Goal: Task Accomplishment & Management: Use online tool/utility

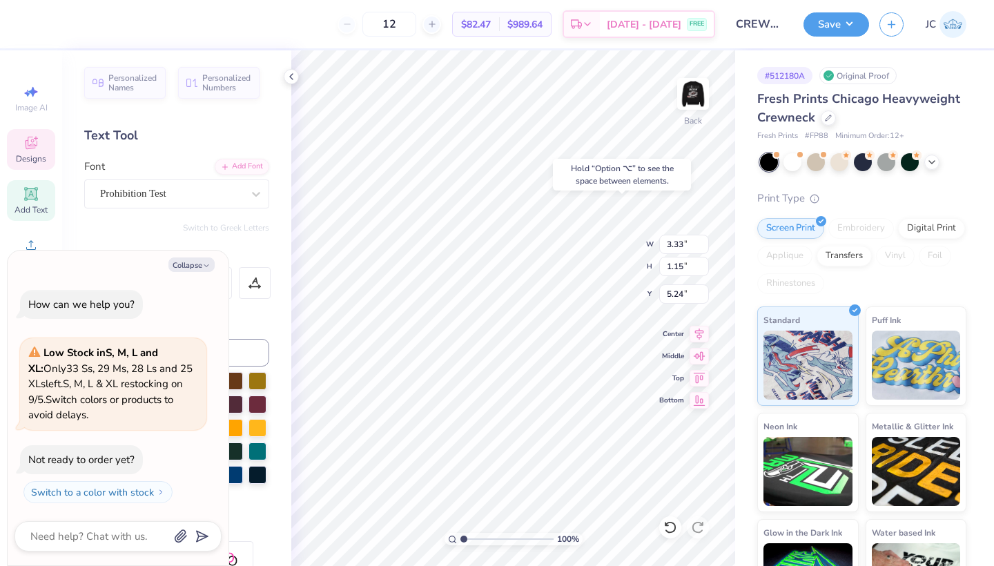
type textarea "x"
type input "5.24"
click at [691, 193] on div "Hold “Option ⌥” to see the space between elements." at bounding box center [622, 175] width 146 height 40
type textarea "x"
type input "5.45"
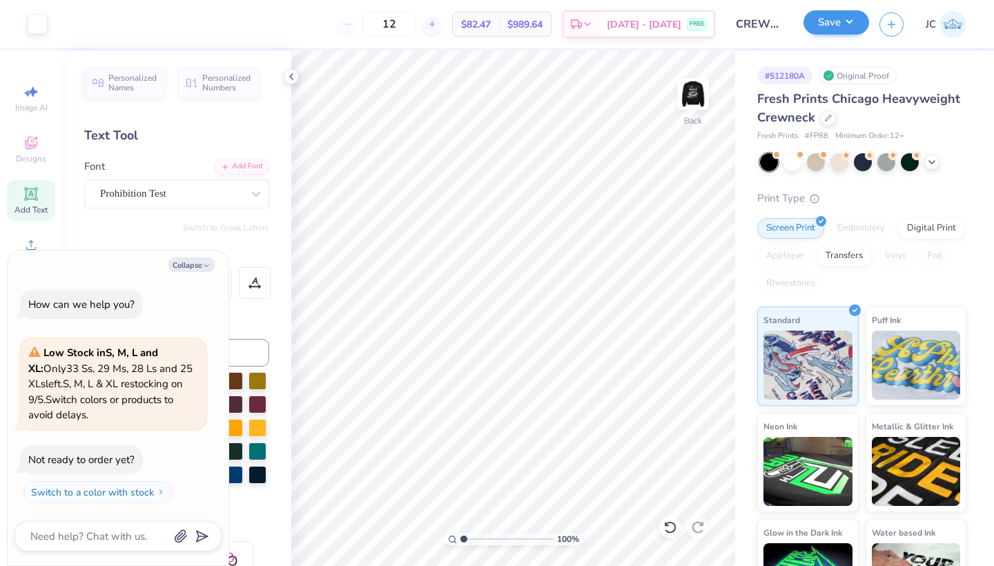
click at [826, 21] on button "Save" at bounding box center [836, 22] width 66 height 24
type textarea "x"
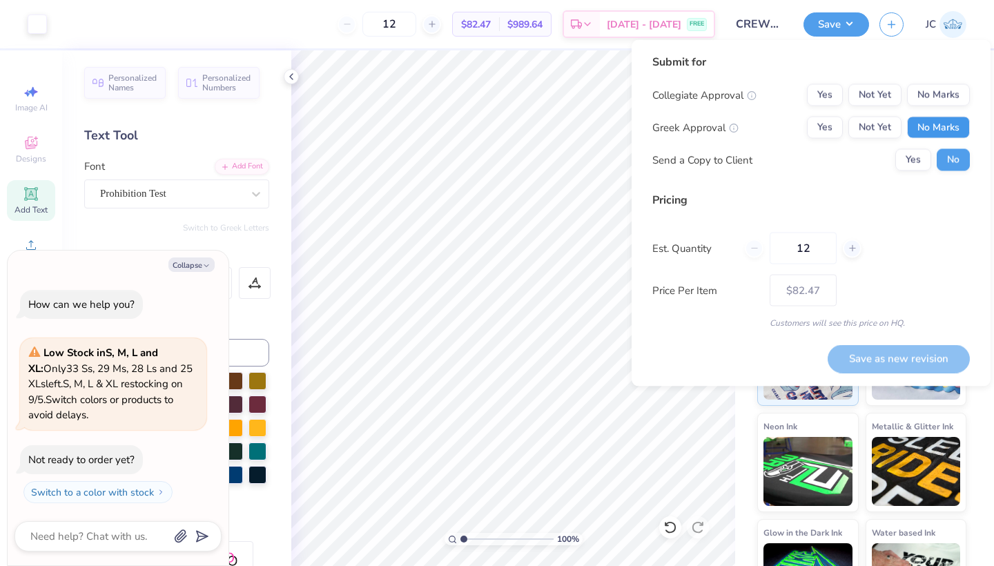
click at [939, 132] on button "No Marks" at bounding box center [938, 128] width 63 height 22
click at [835, 125] on button "Yes" at bounding box center [825, 128] width 36 height 22
click at [934, 96] on button "No Marks" at bounding box center [938, 95] width 63 height 22
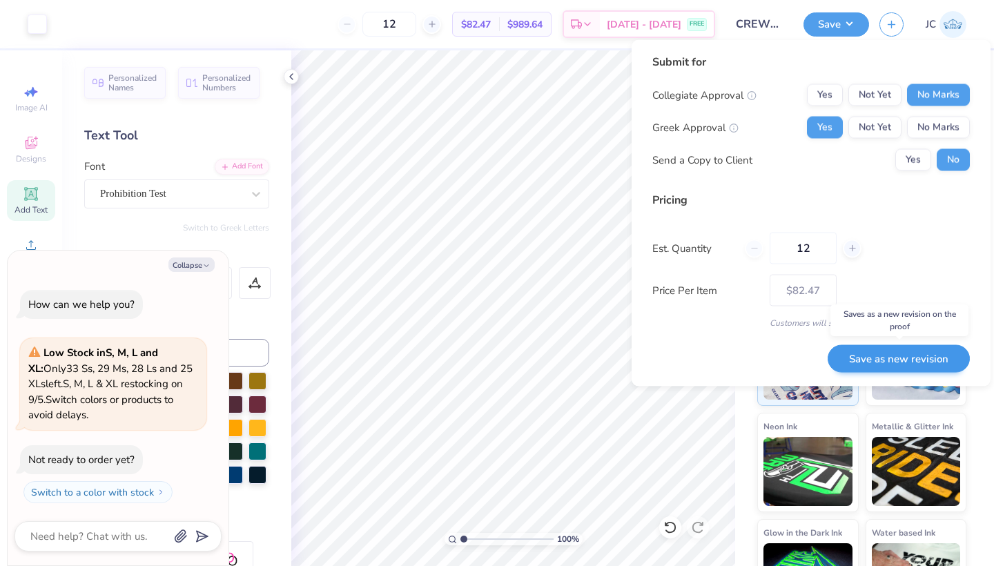
click at [919, 355] on button "Save as new revision" at bounding box center [898, 358] width 142 height 28
type input "$82.47"
type textarea "x"
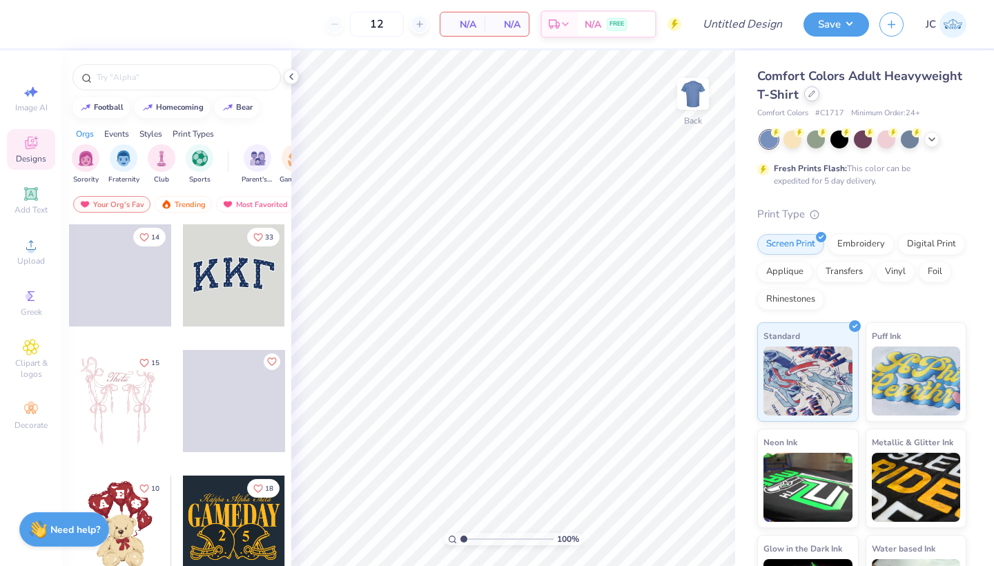
click at [814, 101] on div at bounding box center [811, 93] width 15 height 15
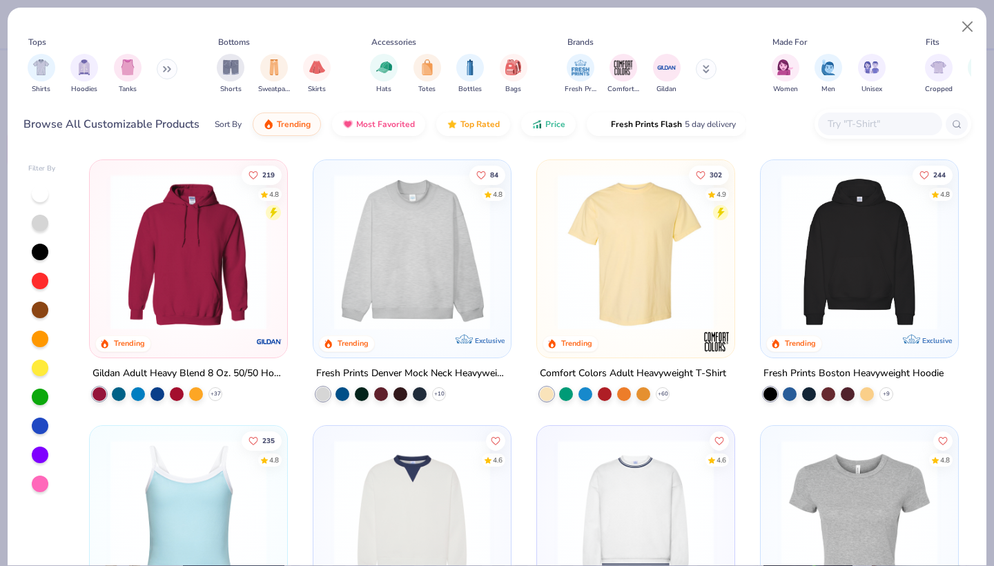
click at [168, 69] on icon at bounding box center [167, 69] width 8 height 7
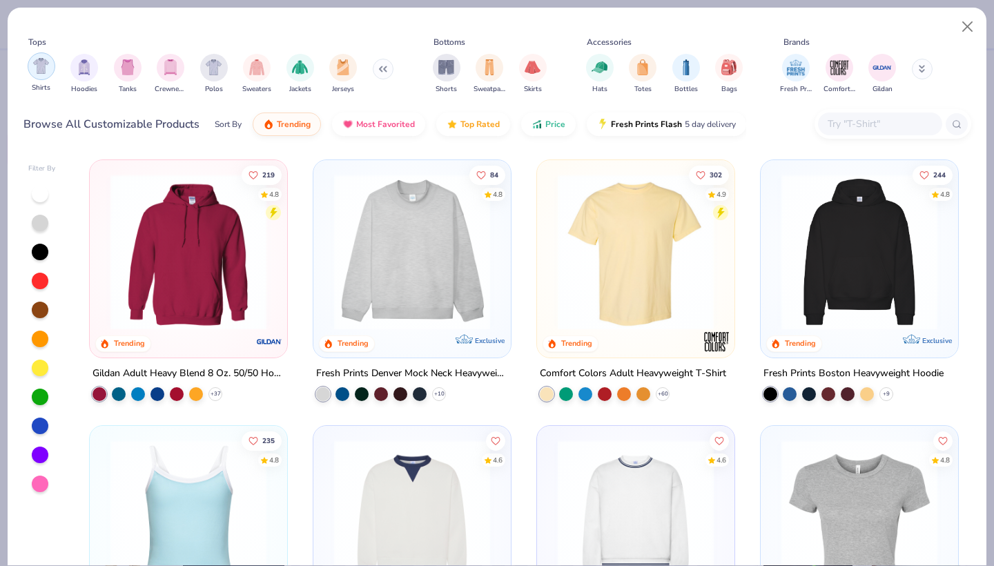
click at [39, 70] on img "filter for Shirts" at bounding box center [41, 66] width 16 height 16
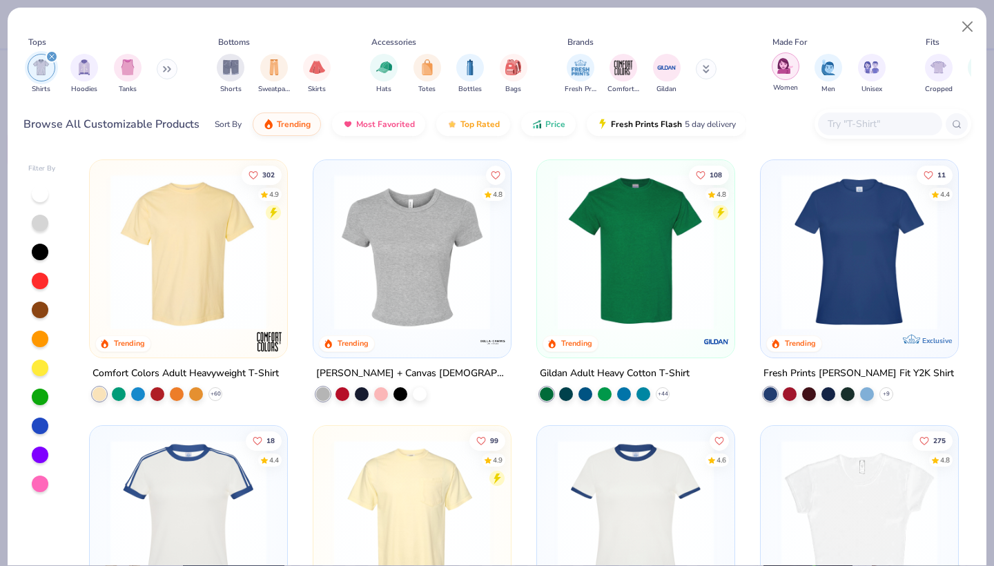
click at [781, 69] on img "filter for Women" at bounding box center [785, 66] width 16 height 16
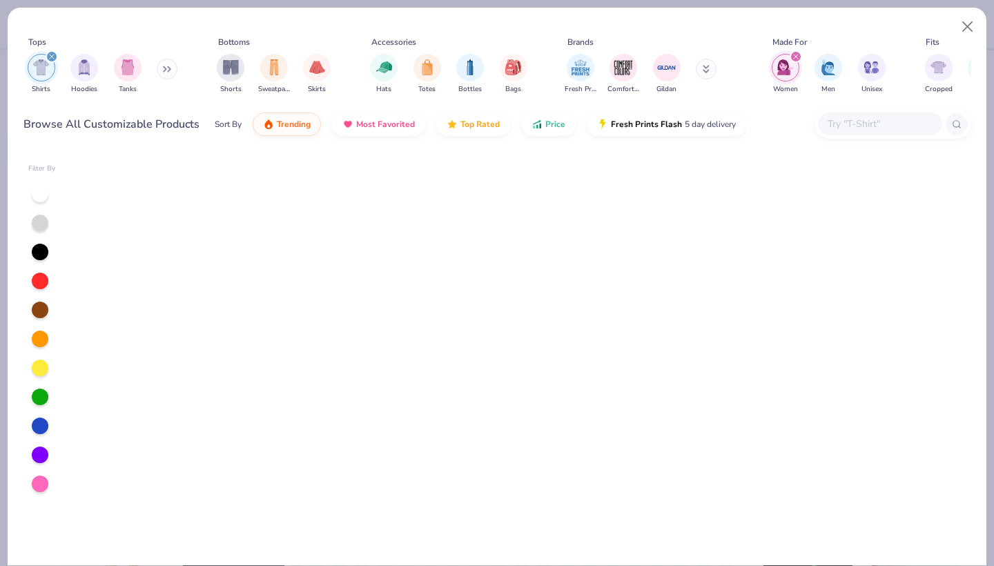
scroll to position [1635, 0]
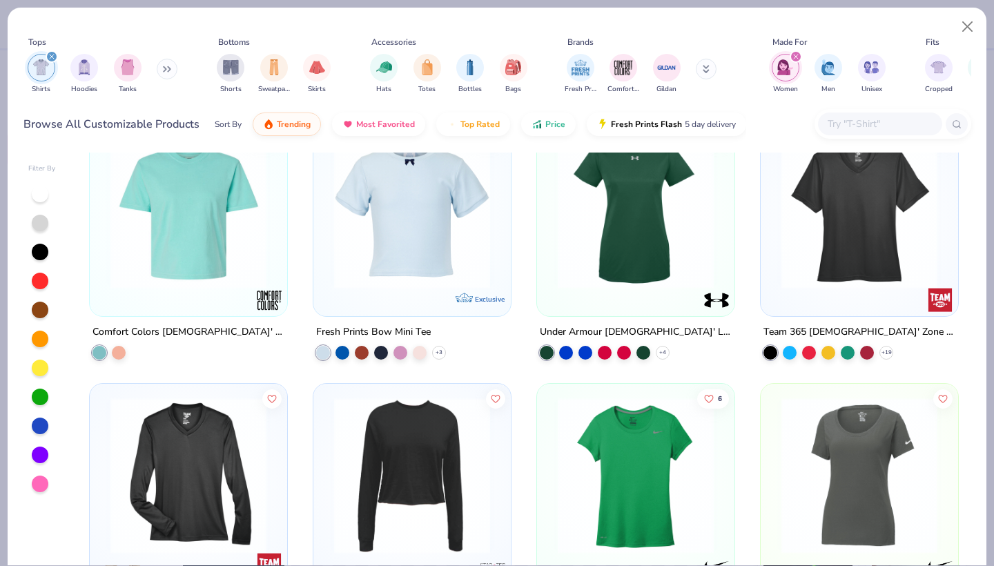
click at [51, 54] on icon "filter for Shirts" at bounding box center [52, 57] width 6 height 6
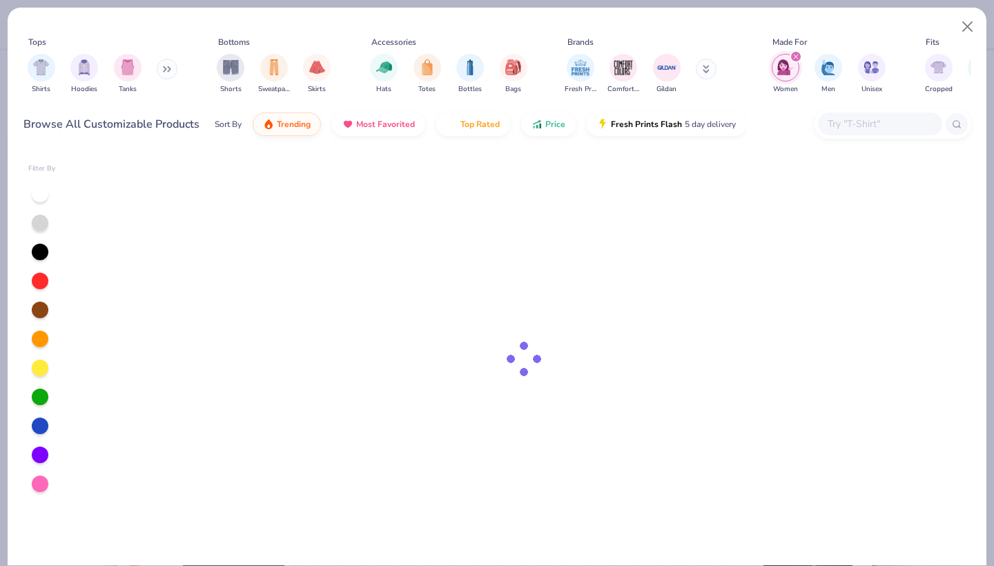
click at [166, 68] on icon at bounding box center [167, 69] width 8 height 7
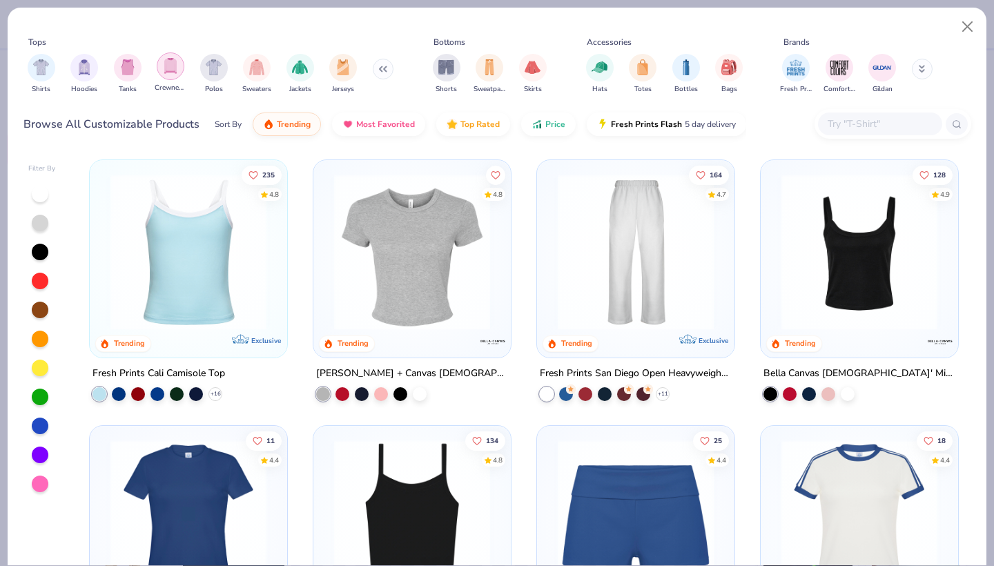
click at [174, 76] on div "filter for Crewnecks" at bounding box center [171, 66] width 28 height 28
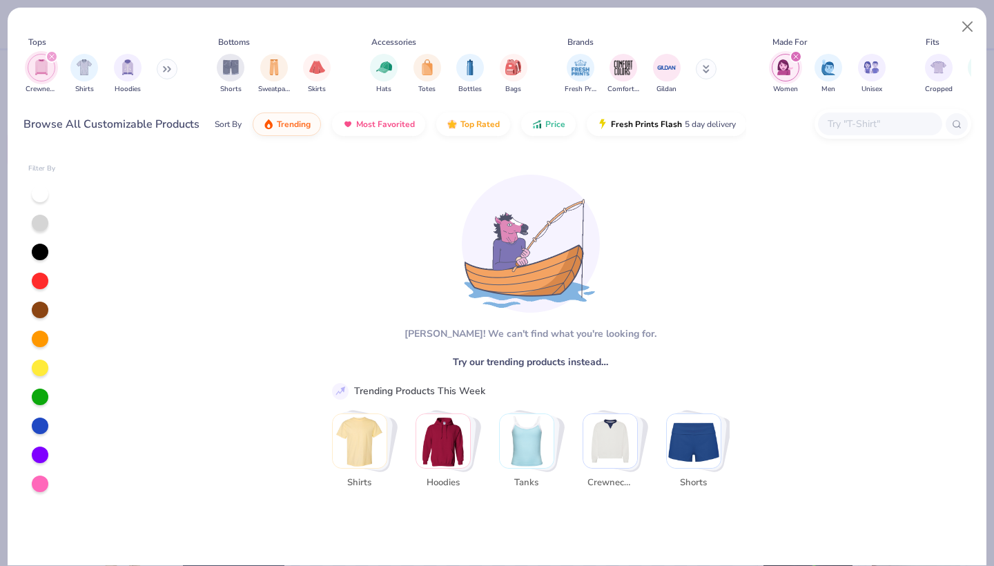
click at [796, 56] on icon "filter for Women" at bounding box center [796, 57] width 4 height 4
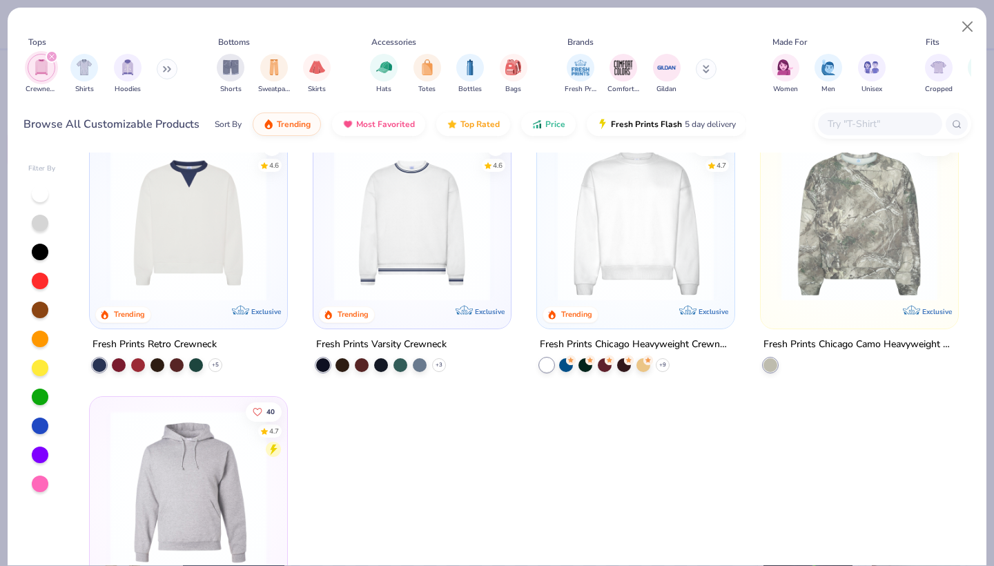
scroll to position [28, 0]
click at [159, 367] on div at bounding box center [157, 364] width 14 height 14
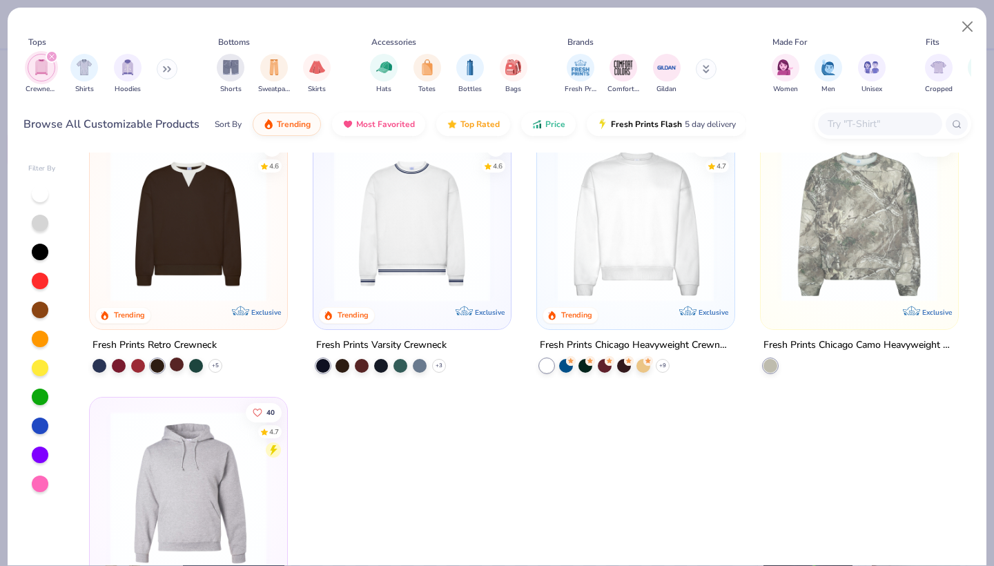
click at [182, 364] on div at bounding box center [177, 364] width 14 height 14
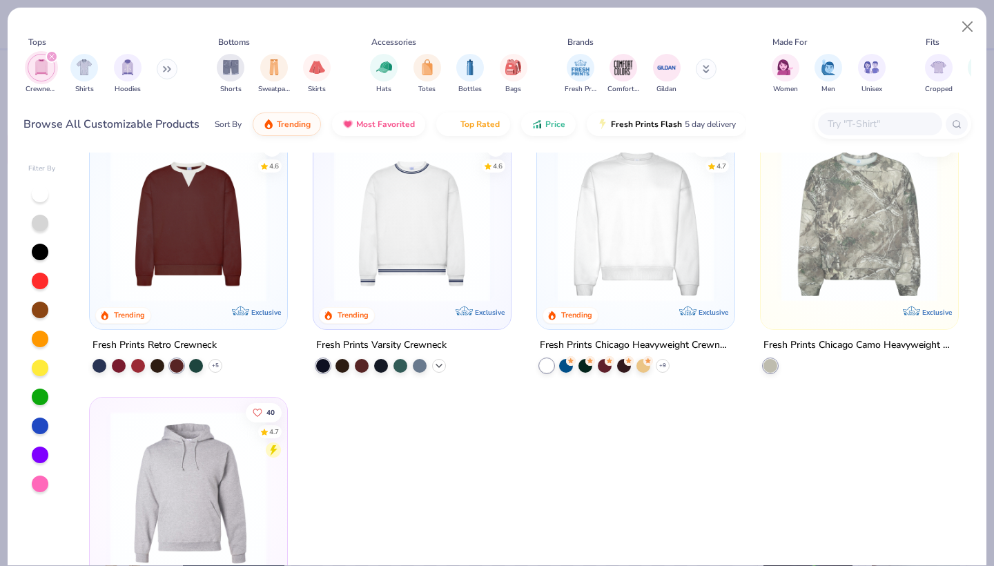
click at [440, 362] on icon at bounding box center [438, 365] width 11 height 11
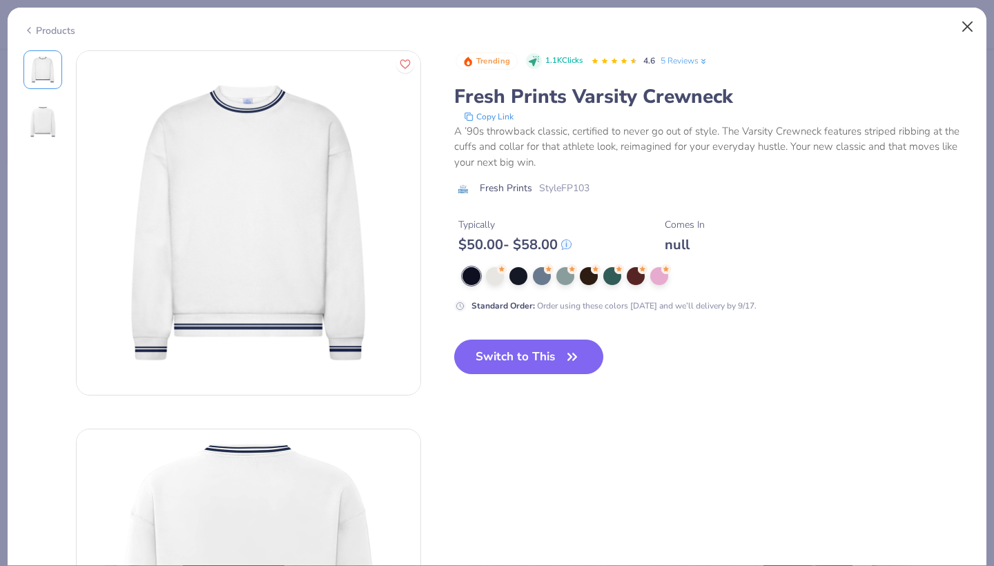
click at [967, 22] on button "Close" at bounding box center [967, 27] width 26 height 26
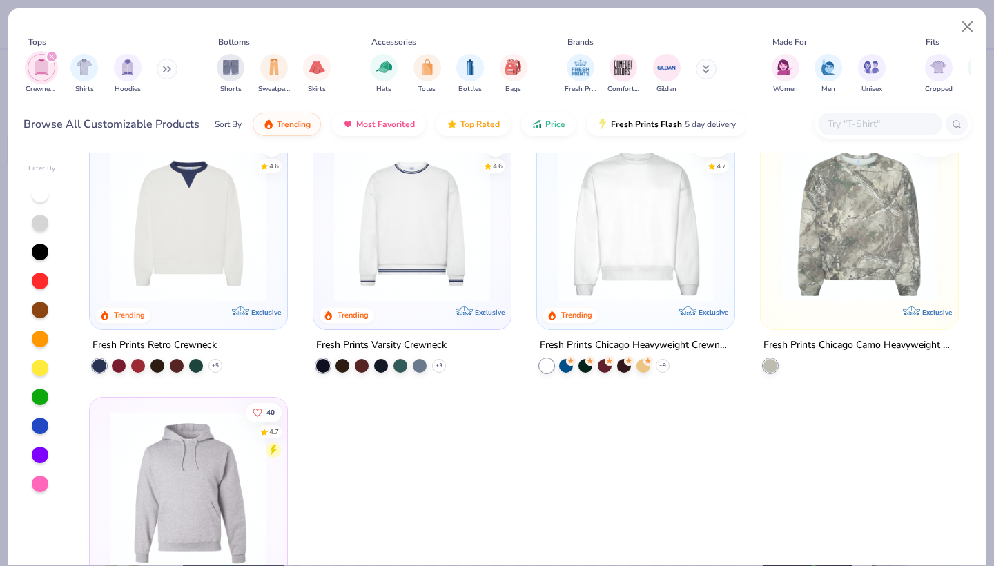
click at [593, 239] on img at bounding box center [636, 224] width 170 height 156
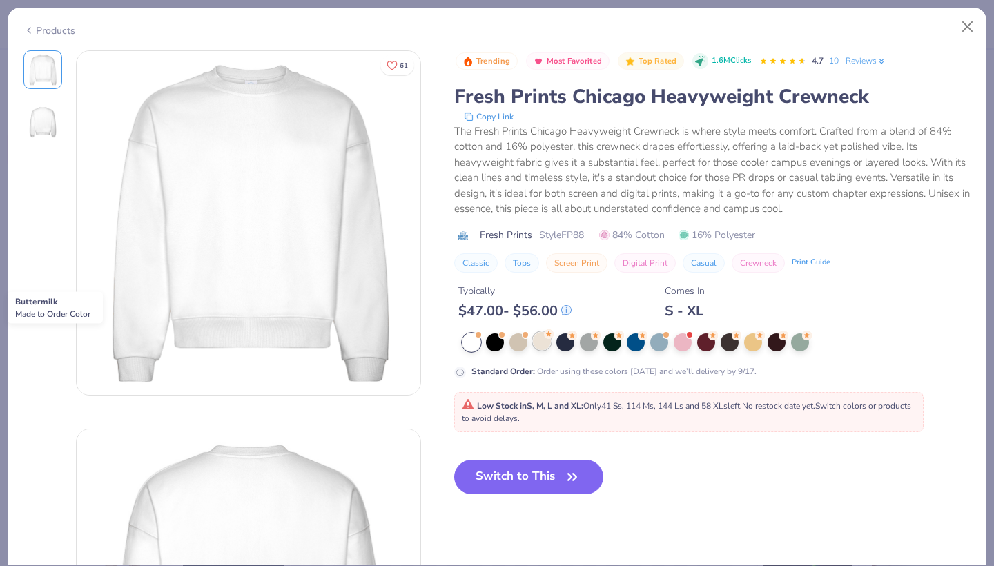
click at [542, 340] on div at bounding box center [542, 341] width 18 height 18
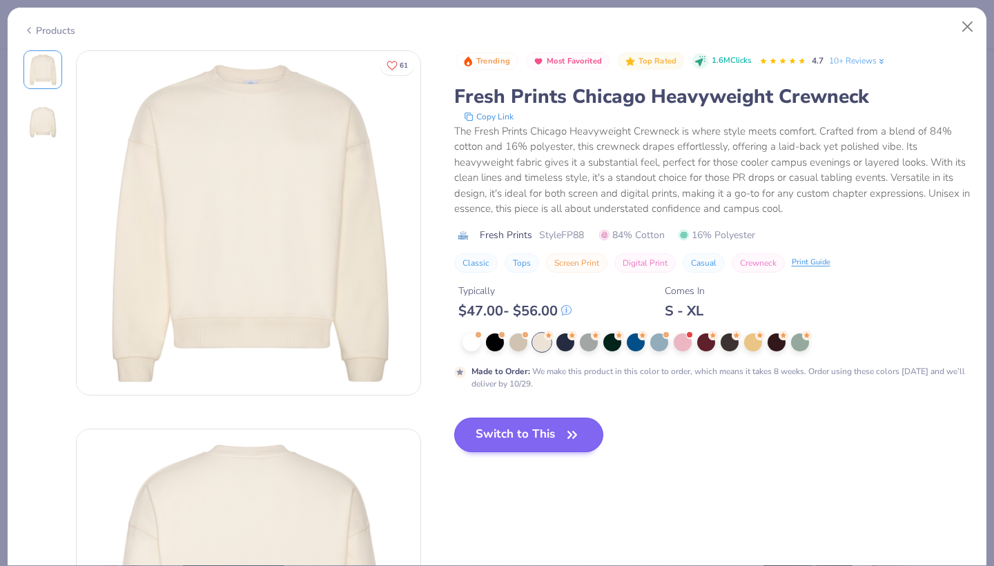
click at [531, 426] on button "Switch to This" at bounding box center [529, 435] width 150 height 35
type input "50"
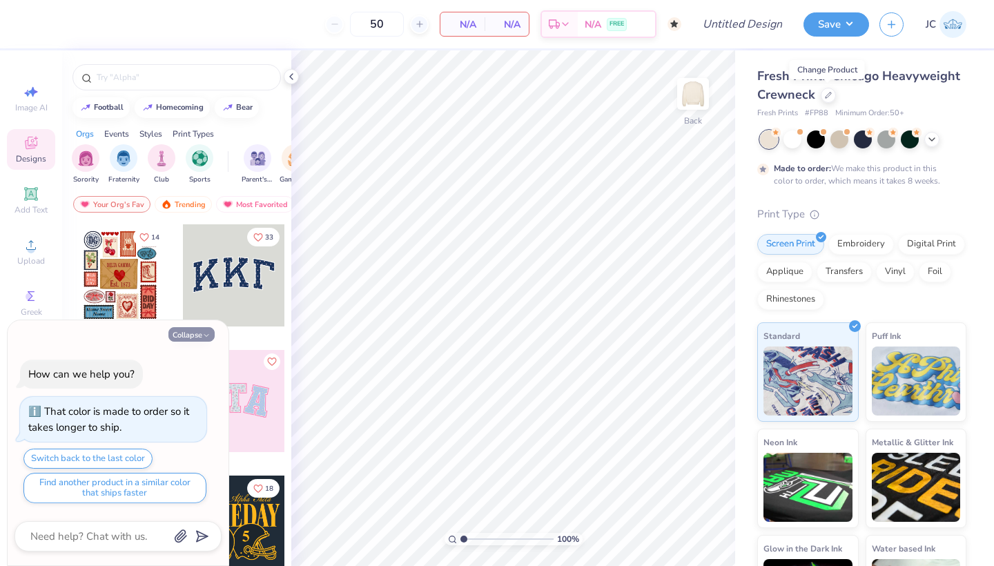
click at [197, 333] on button "Collapse" at bounding box center [191, 334] width 46 height 14
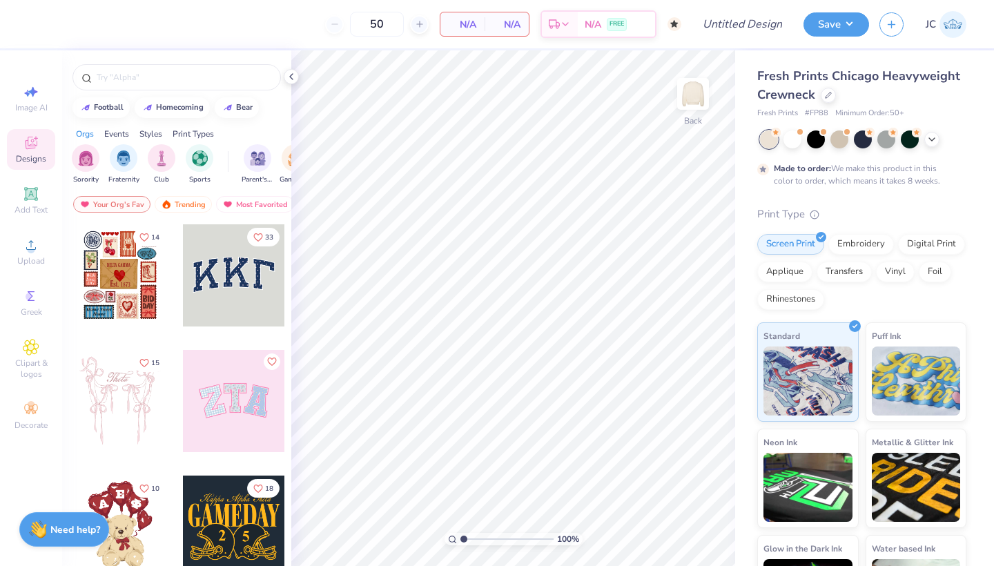
type textarea "x"
click at [32, 248] on circle at bounding box center [31, 250] width 8 height 8
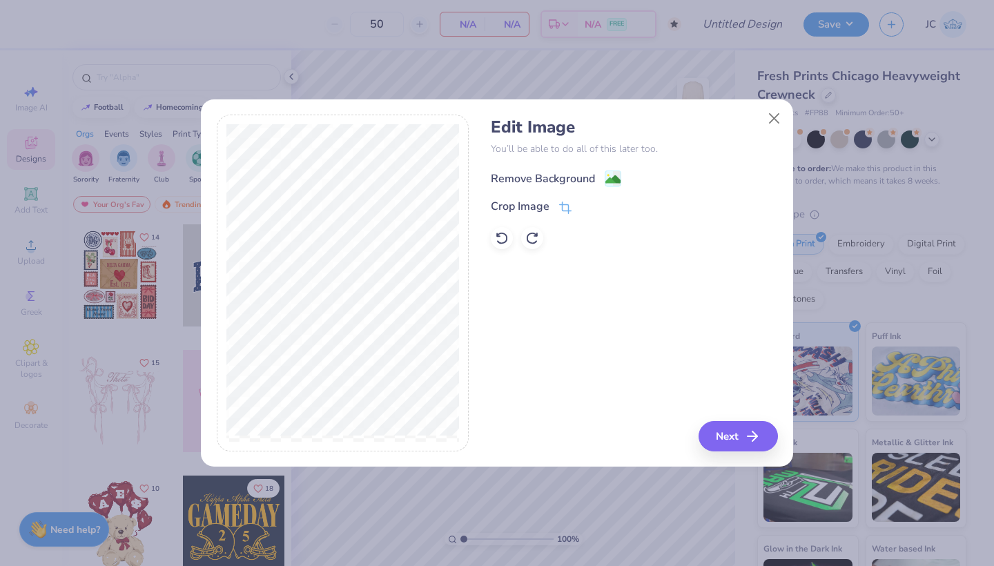
click at [603, 170] on div "Remove Background" at bounding box center [556, 178] width 130 height 17
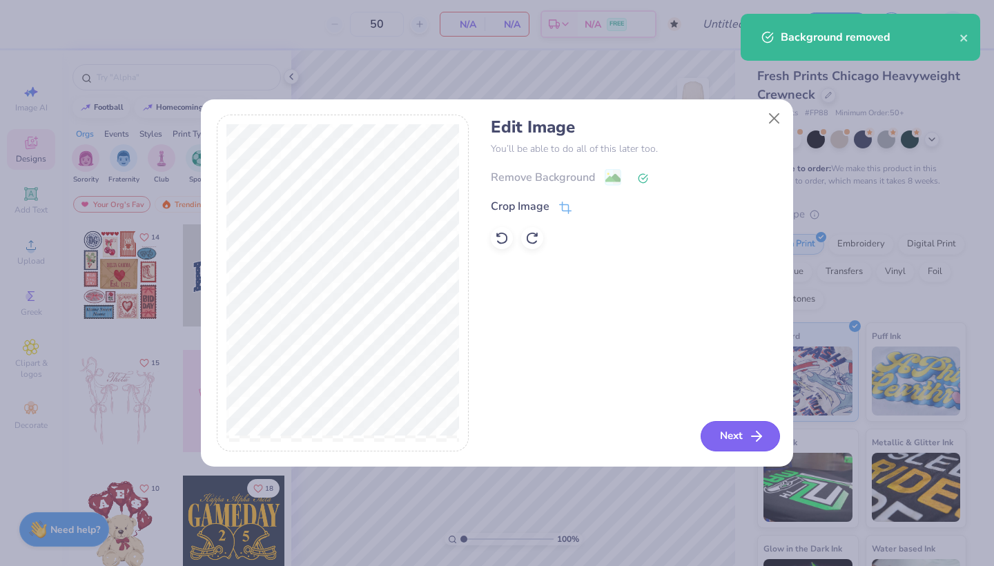
click at [738, 435] on button "Next" at bounding box center [739, 436] width 79 height 30
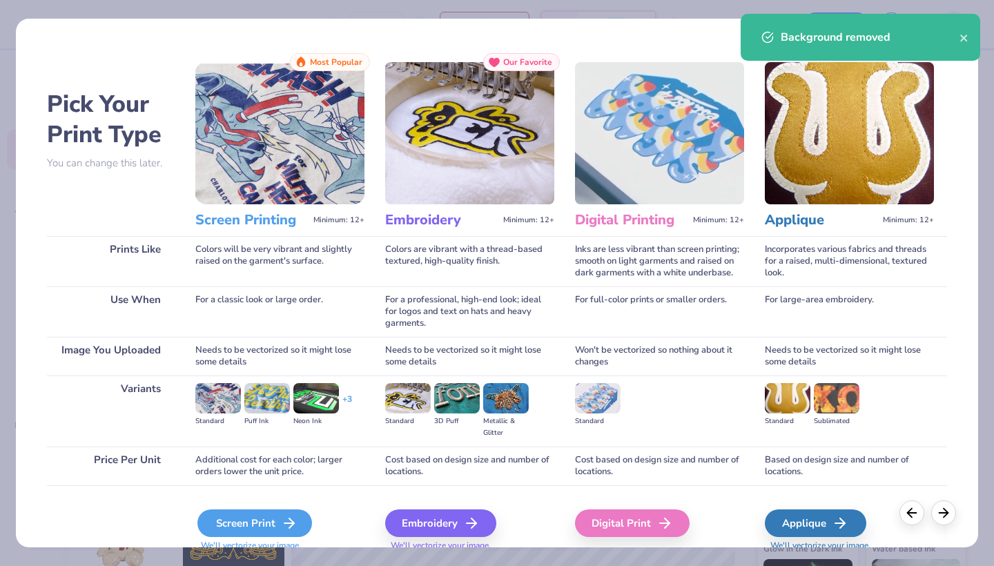
click at [225, 518] on div "Screen Print" at bounding box center [254, 523] width 115 height 28
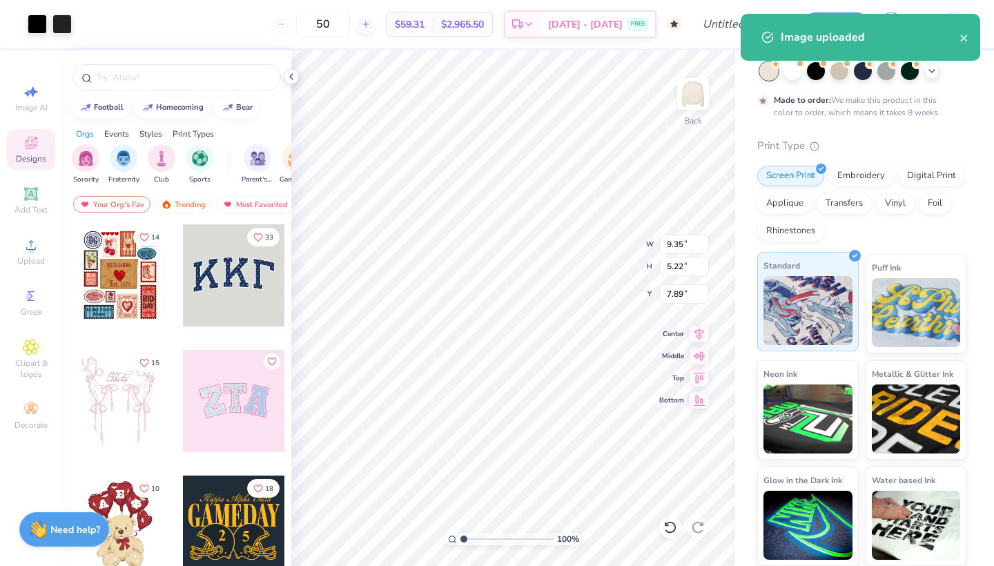
scroll to position [68, 0]
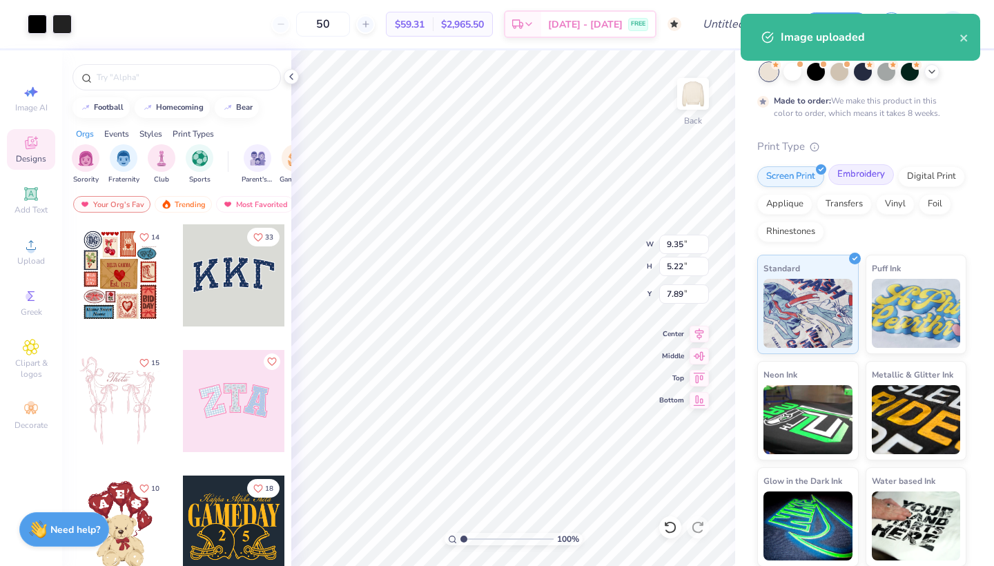
click at [868, 177] on div "Embroidery" at bounding box center [861, 174] width 66 height 21
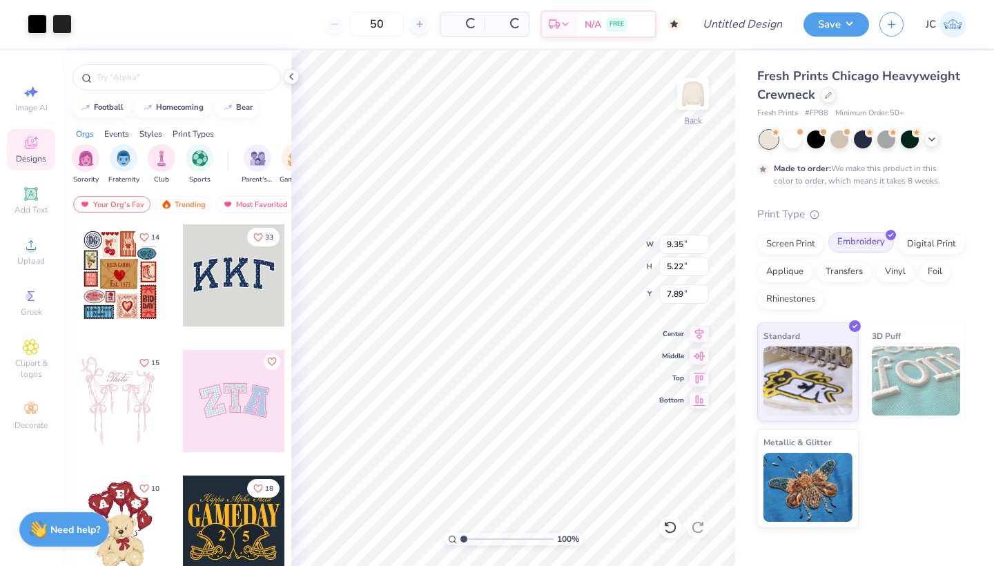
scroll to position [0, 0]
click at [830, 366] on img at bounding box center [807, 378] width 89 height 69
type input "9.52"
type input "5.31"
type input "3.77"
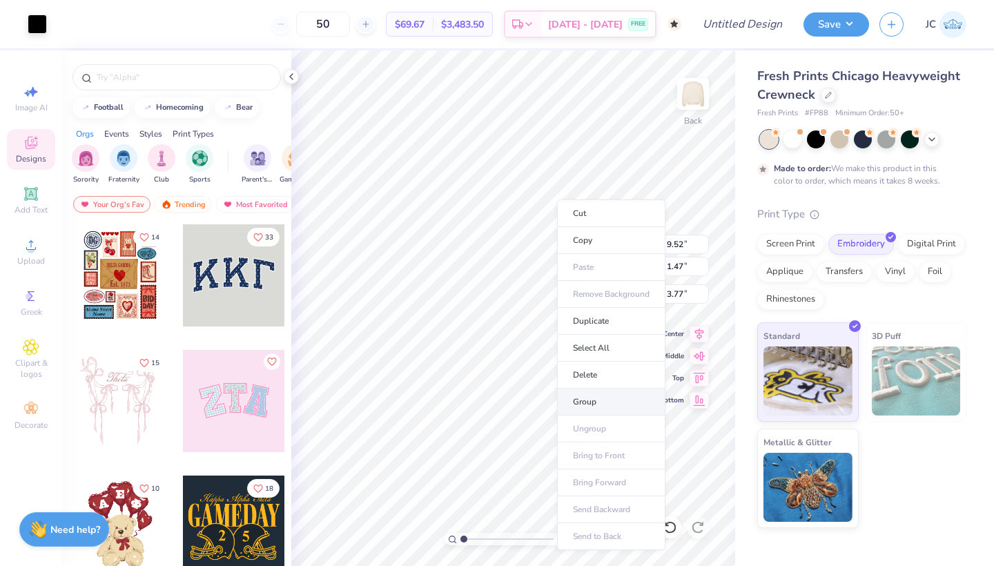
click at [591, 403] on li "Group" at bounding box center [611, 402] width 108 height 27
type input "6.37"
type input "11.35"
type input "1.76"
type input "6.08"
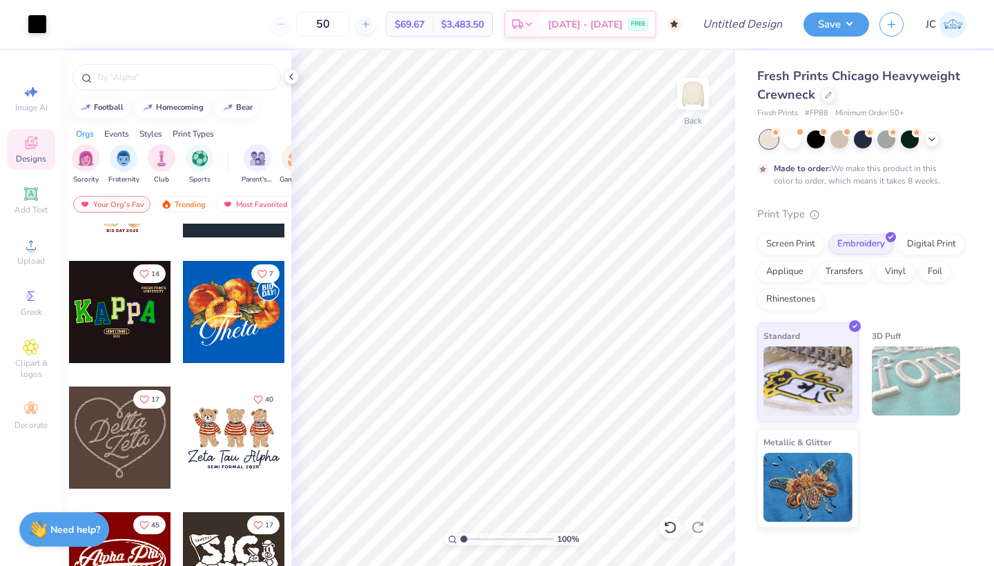
scroll to position [346, 0]
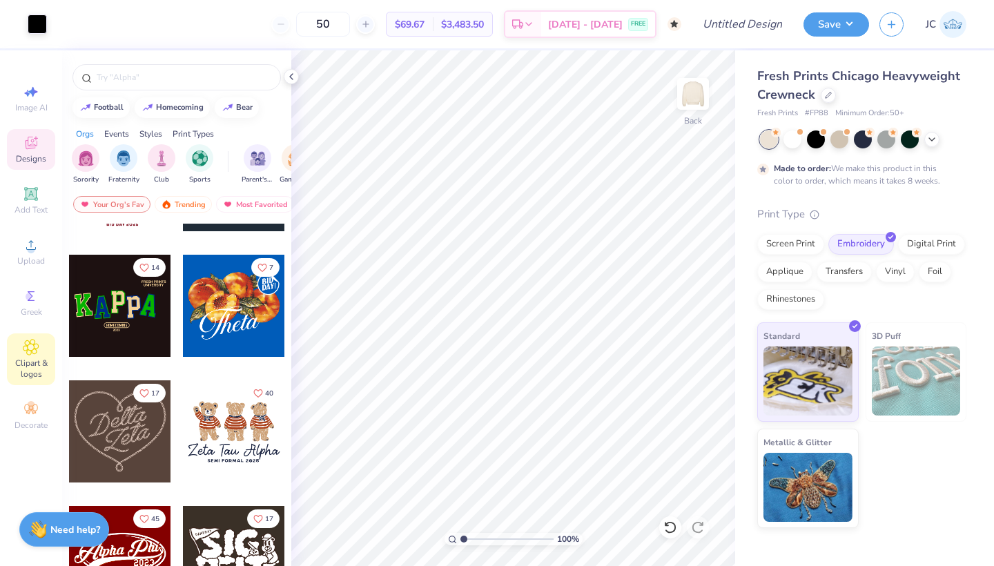
click at [37, 360] on span "Clipart & logos" at bounding box center [31, 368] width 48 height 22
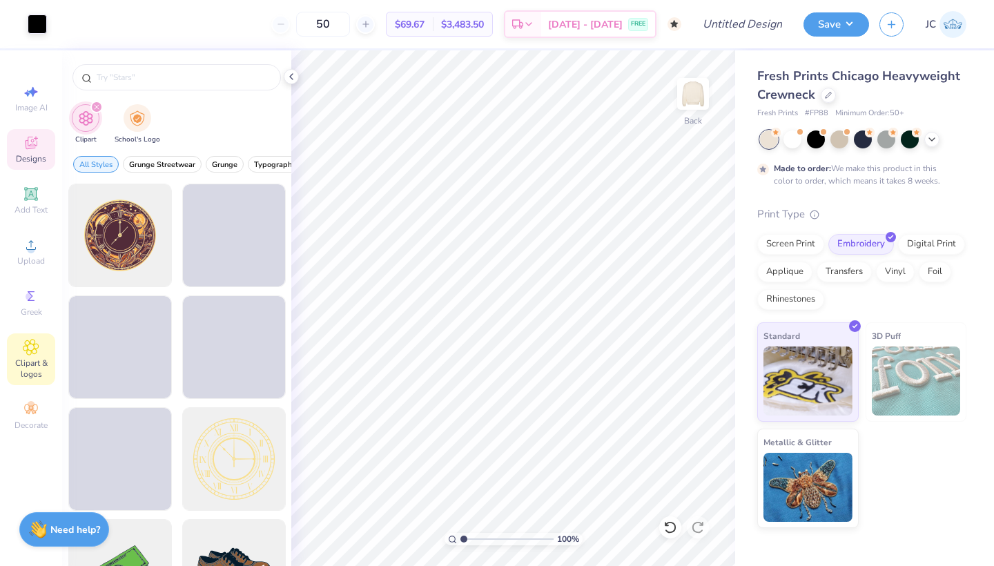
click at [33, 159] on span "Designs" at bounding box center [31, 158] width 30 height 11
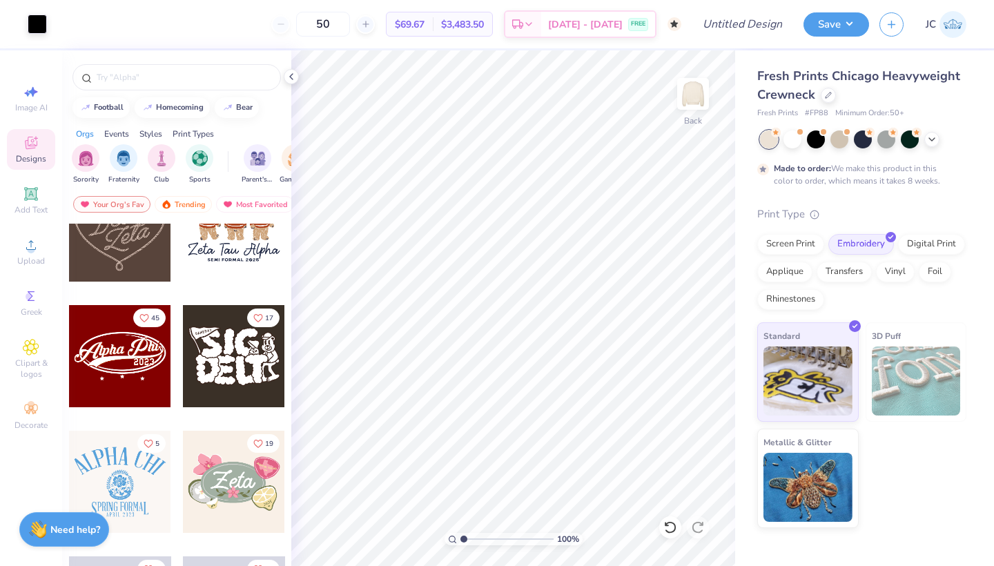
scroll to position [488, 0]
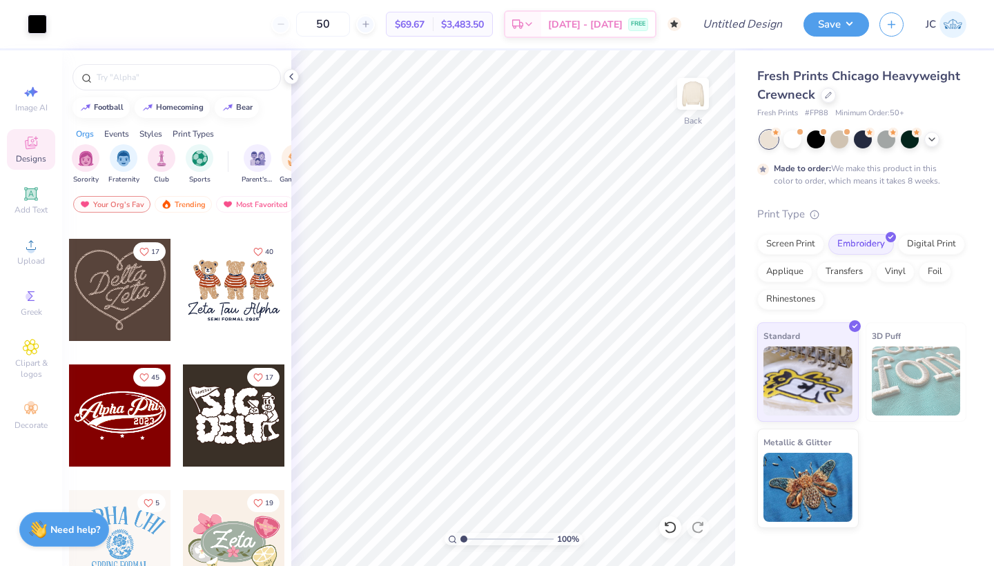
click at [129, 308] on div at bounding box center [120, 290] width 102 height 102
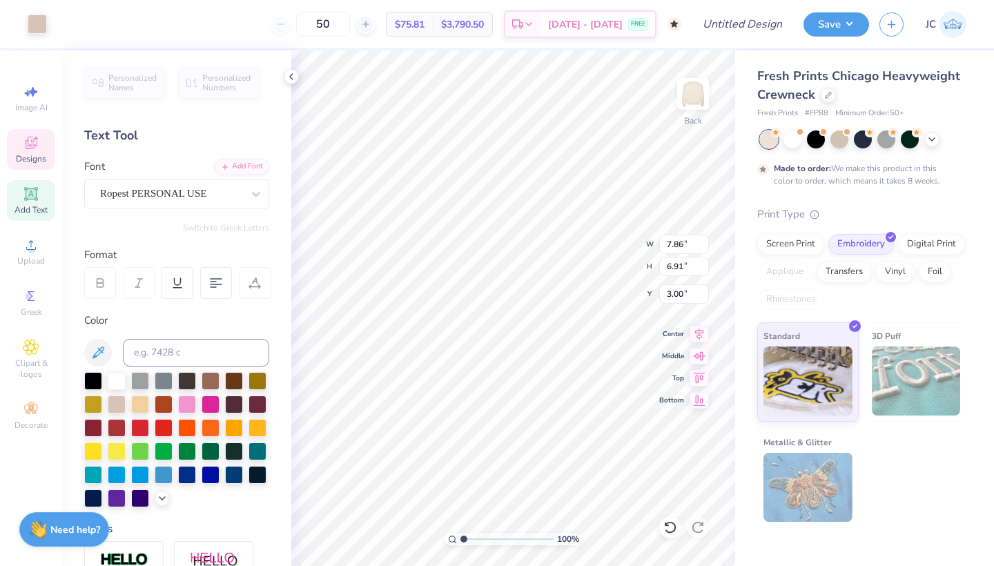
type input "3.59"
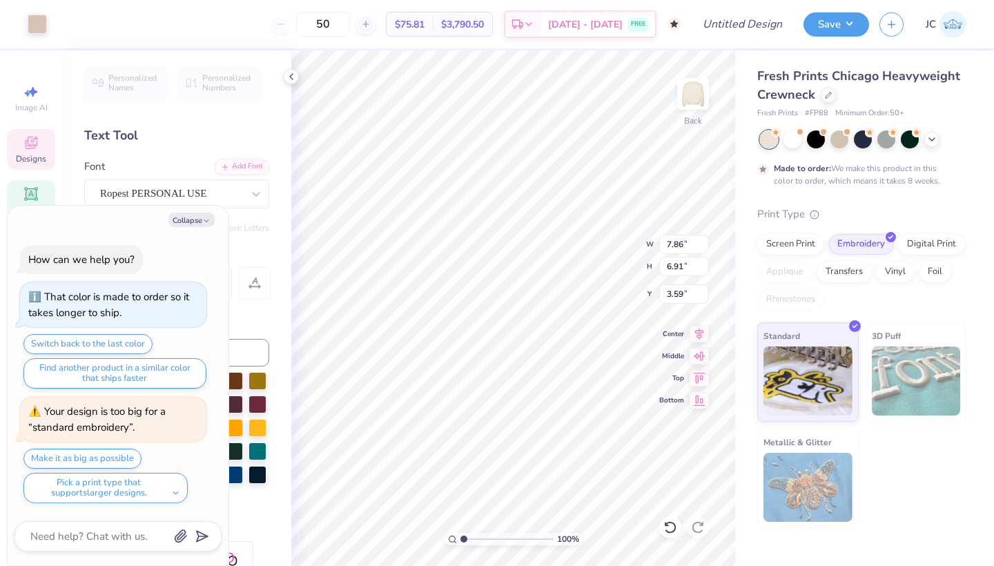
type textarea "x"
type input "10.92"
type input "9.61"
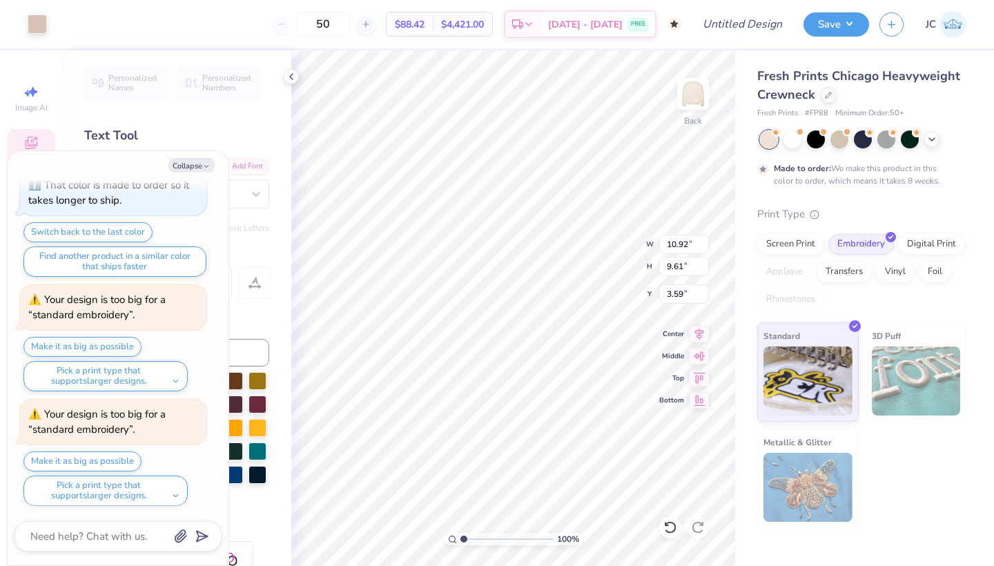
scroll to position [172, 0]
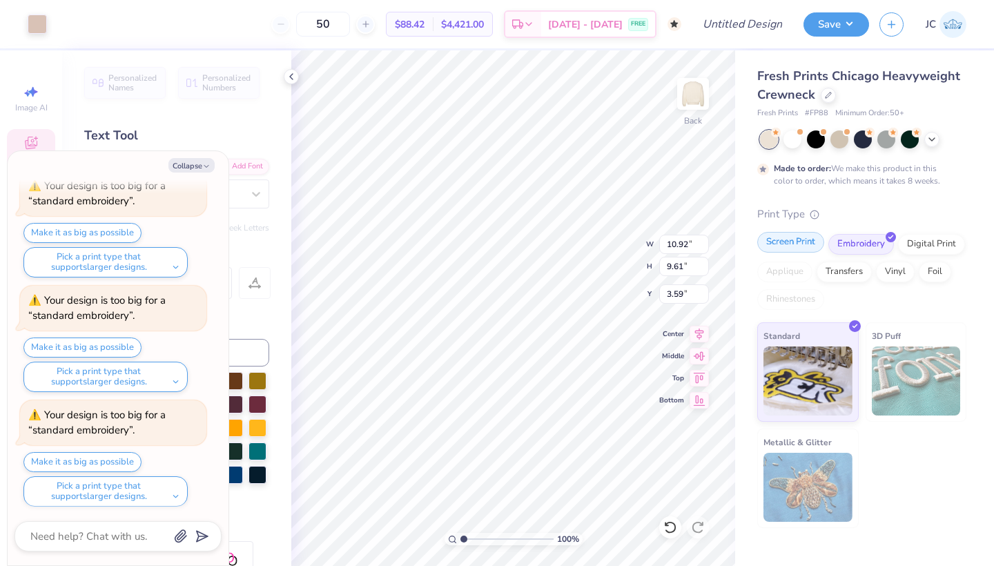
click at [779, 239] on div "Screen Print" at bounding box center [790, 242] width 67 height 21
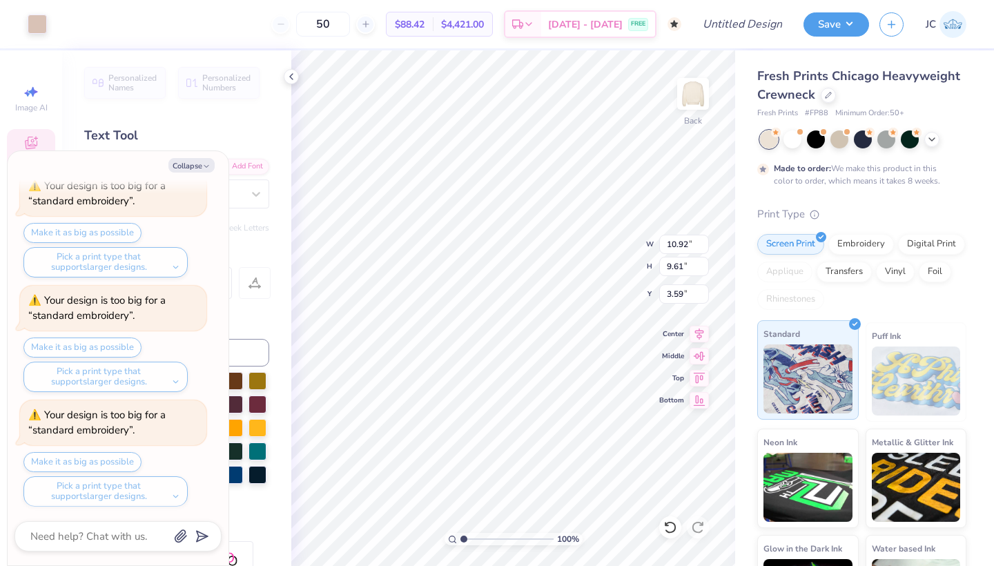
click at [813, 350] on img at bounding box center [807, 378] width 89 height 69
type textarea "x"
type input "13.78"
type input "12.12"
click at [197, 165] on button "Collapse" at bounding box center [191, 165] width 46 height 14
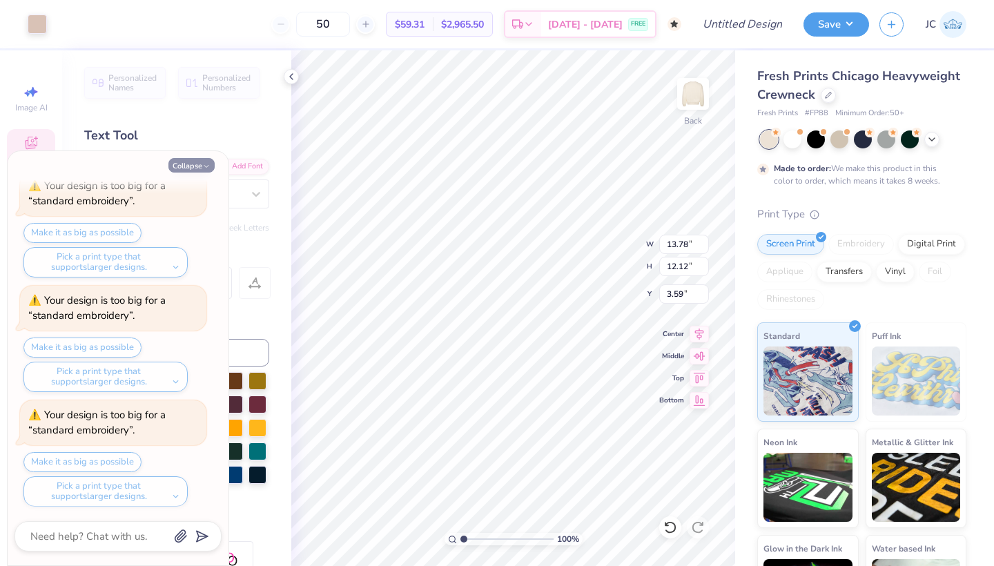
type textarea "x"
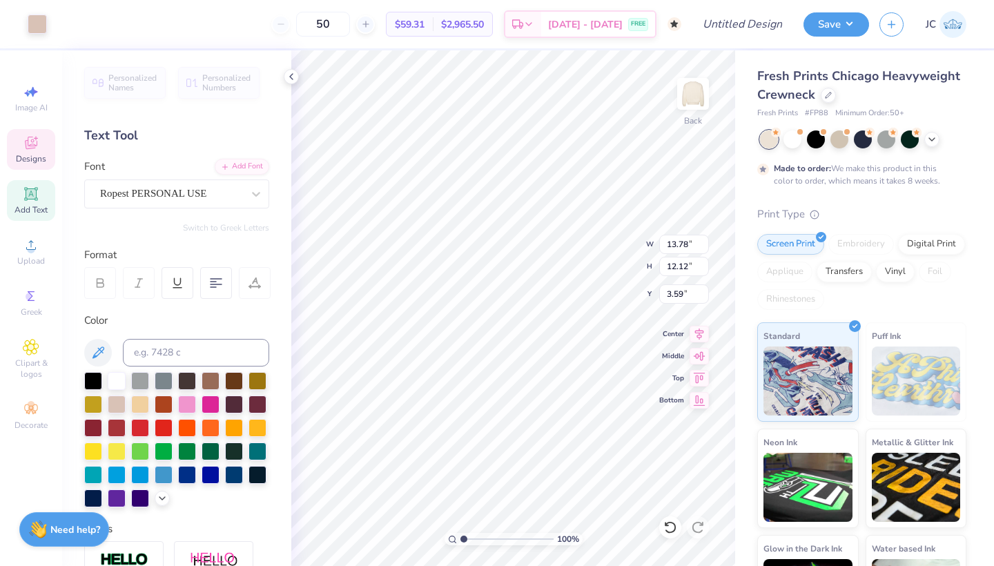
type input "11.35"
type input "1.76"
type input "7.60"
click at [37, 23] on div at bounding box center [37, 22] width 19 height 19
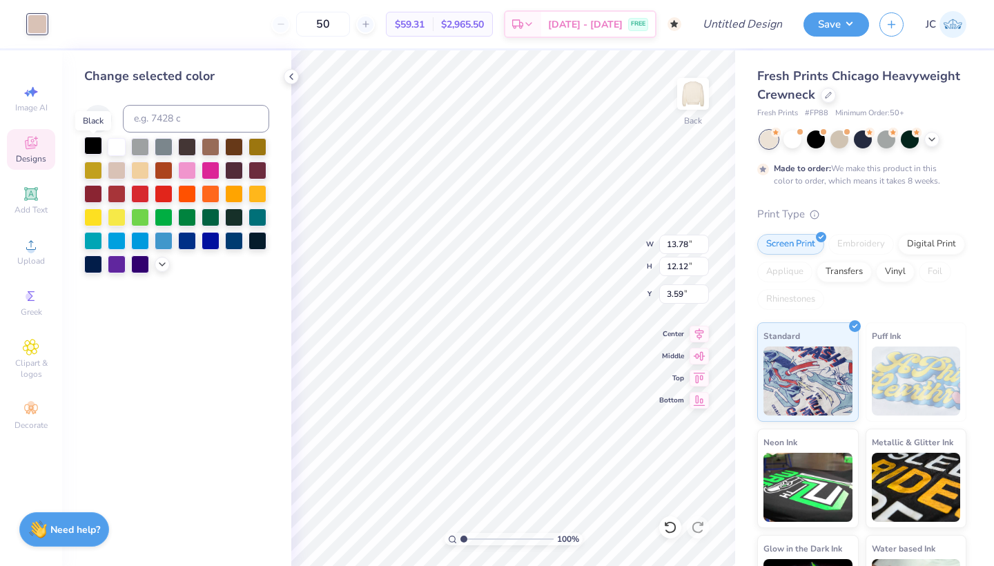
click at [95, 146] on div at bounding box center [93, 146] width 18 height 18
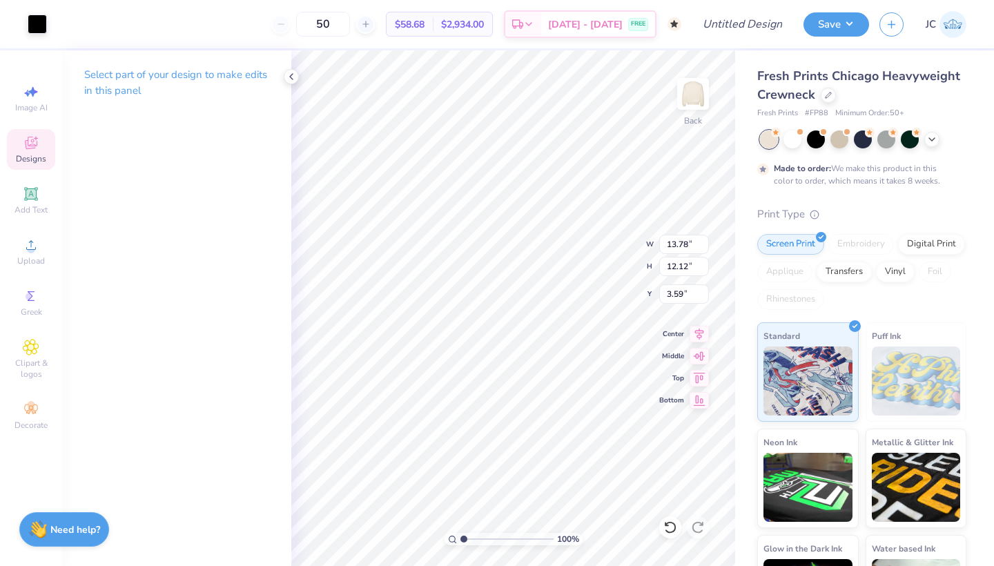
type input "13.16"
type input "11.57"
type input "4.14"
click at [37, 23] on div at bounding box center [37, 22] width 19 height 19
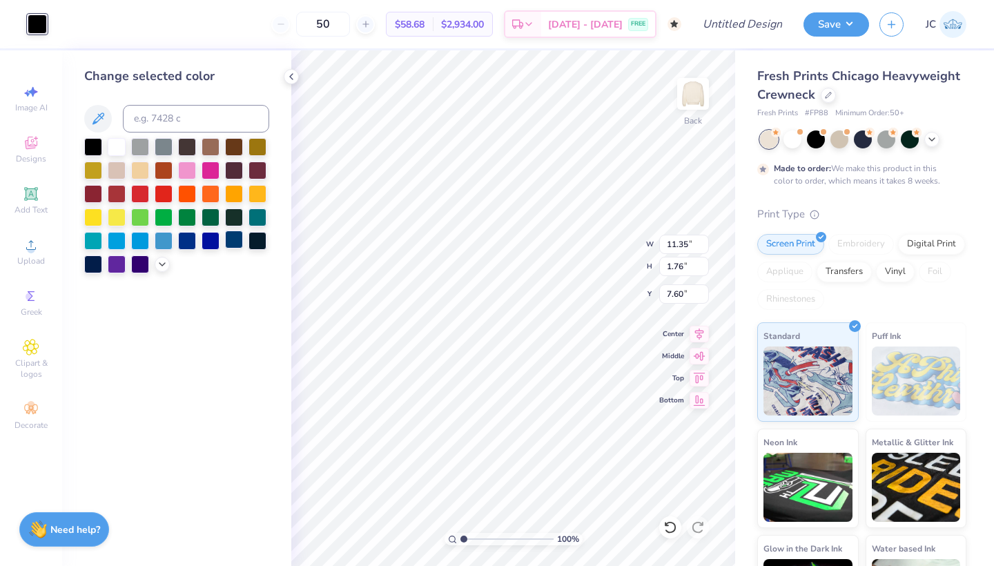
click at [237, 244] on div at bounding box center [234, 239] width 18 height 18
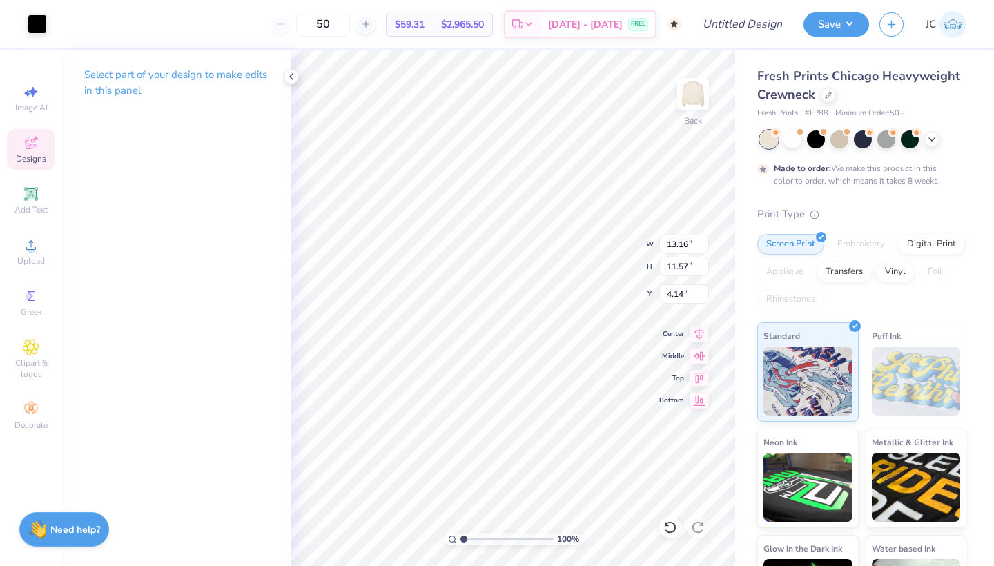
type input "13.16"
type input "11.57"
type input "4.14"
click at [37, 24] on div at bounding box center [37, 22] width 19 height 19
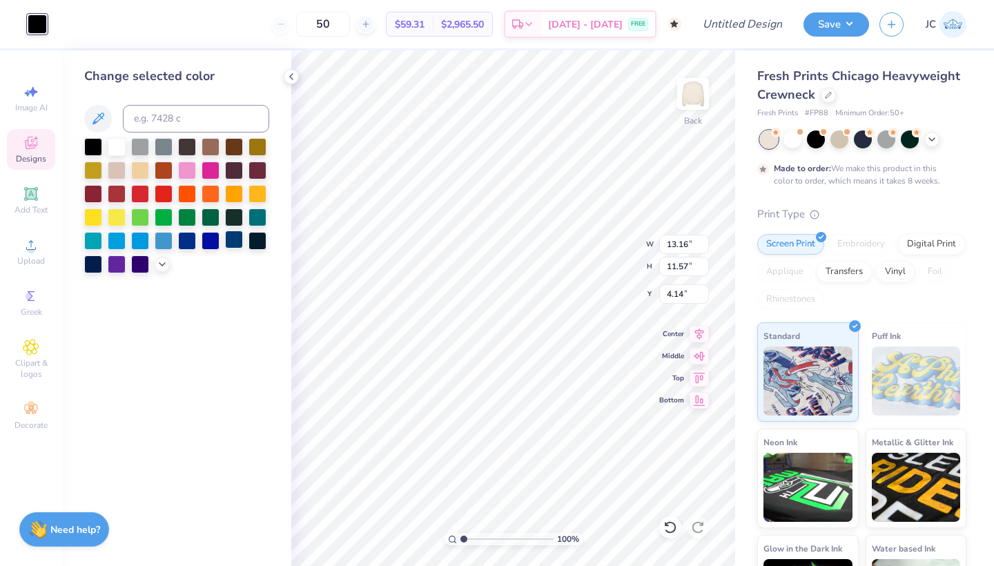
click at [232, 242] on div at bounding box center [234, 239] width 18 height 18
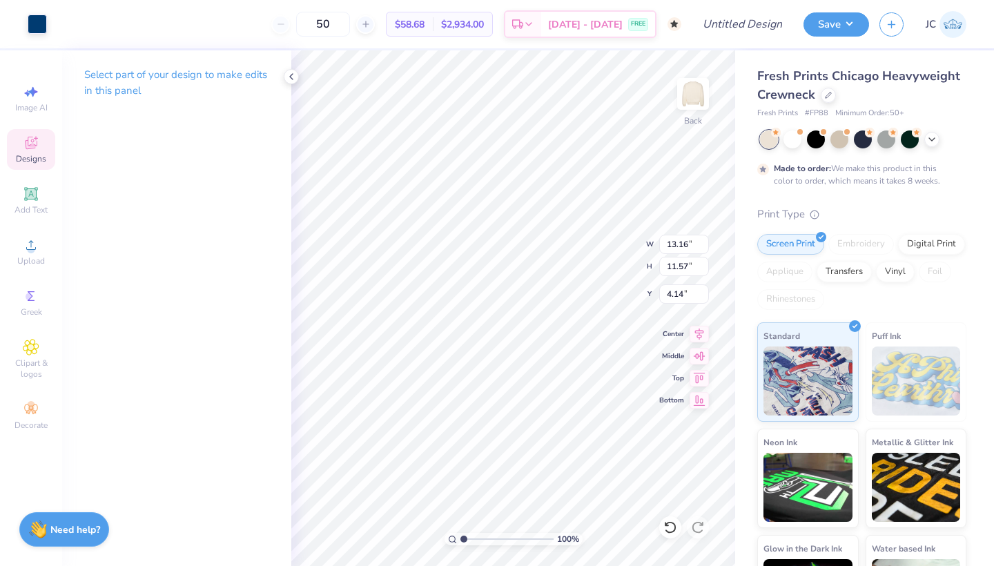
type input "13.11"
type input "11.53"
type input "4.18"
type input "12.79"
type input "12.18"
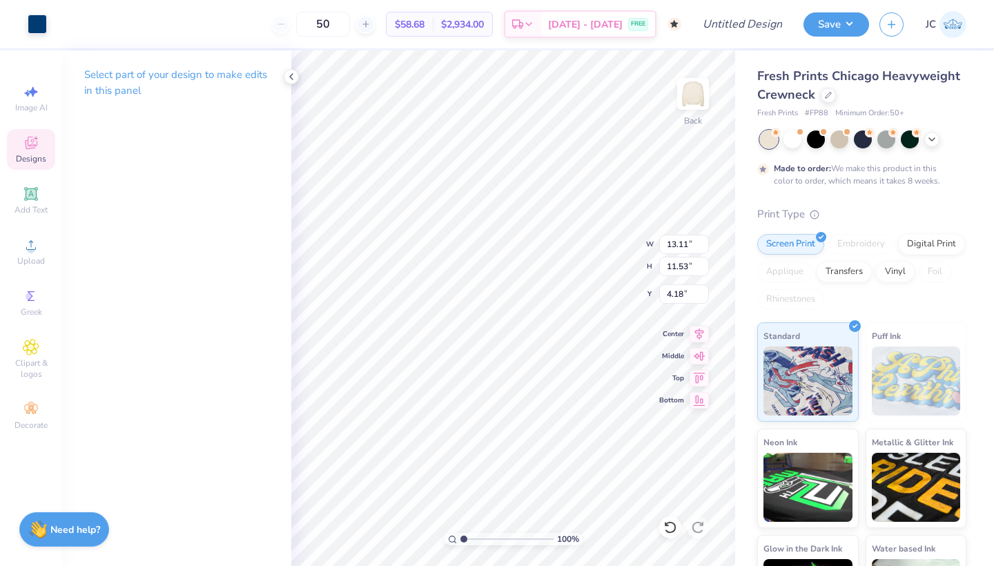
type input "3.30"
type input "9.83"
type input "1.52"
click at [37, 147] on icon at bounding box center [31, 143] width 17 height 17
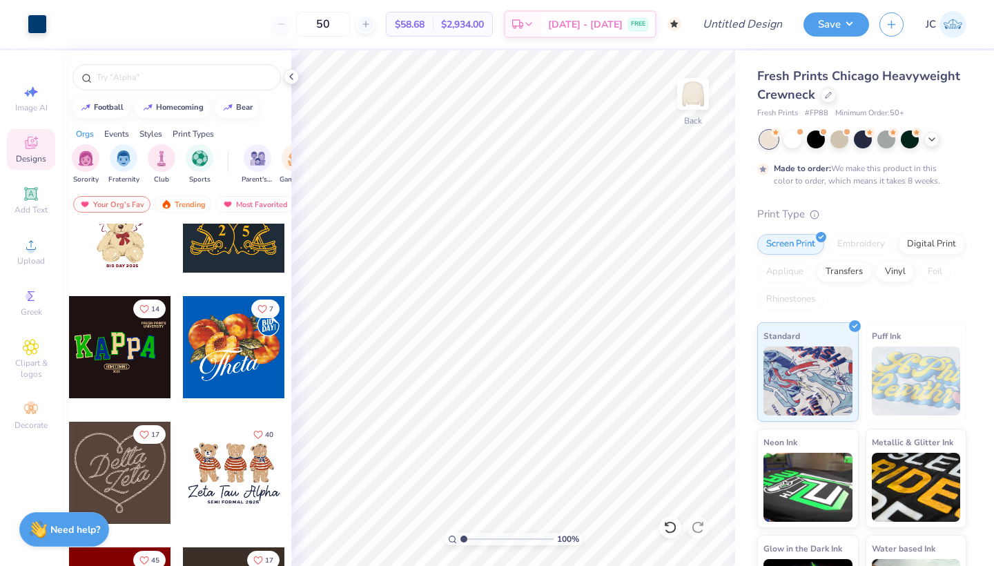
scroll to position [303, 0]
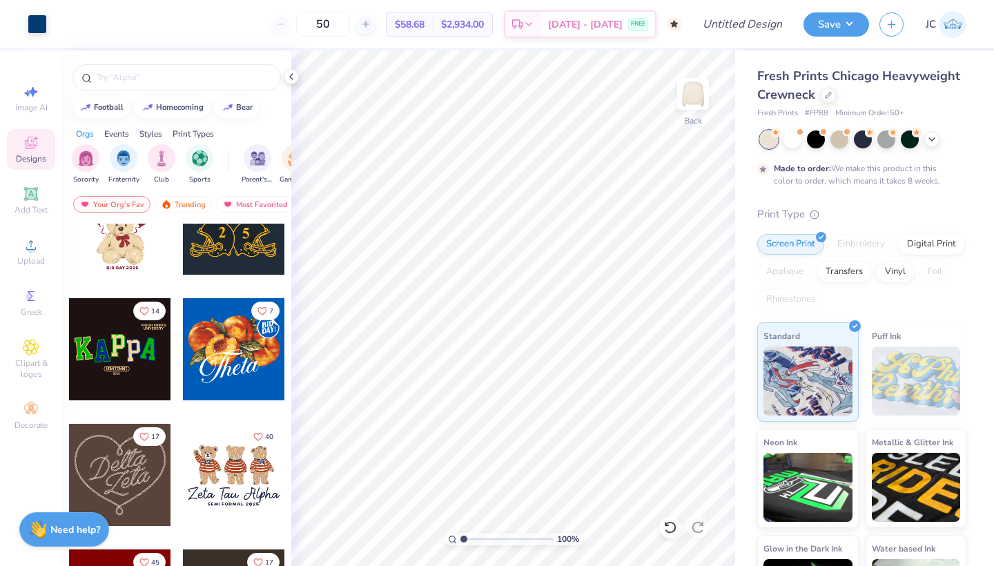
click at [133, 475] on div at bounding box center [120, 475] width 102 height 102
click at [251, 461] on div at bounding box center [234, 475] width 102 height 102
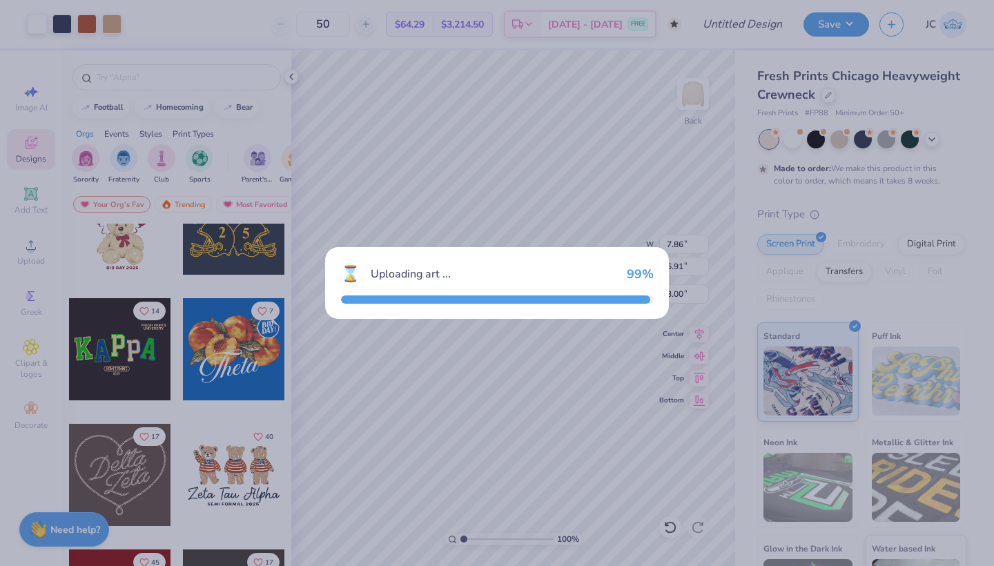
type input "8.13"
type input "5.50"
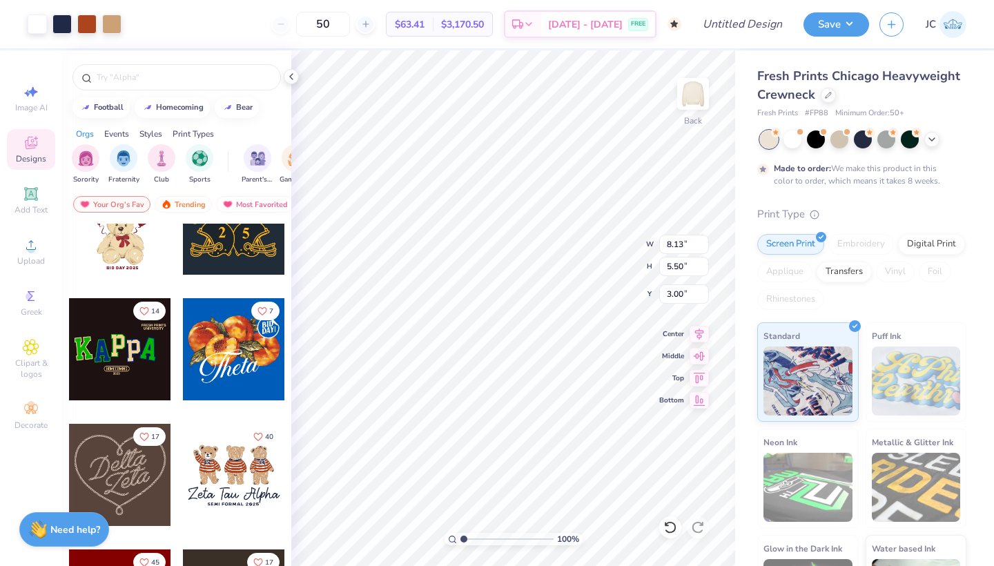
type input "7.86"
type input "6.91"
type input "10.88"
type input "7.36"
type input "4.91"
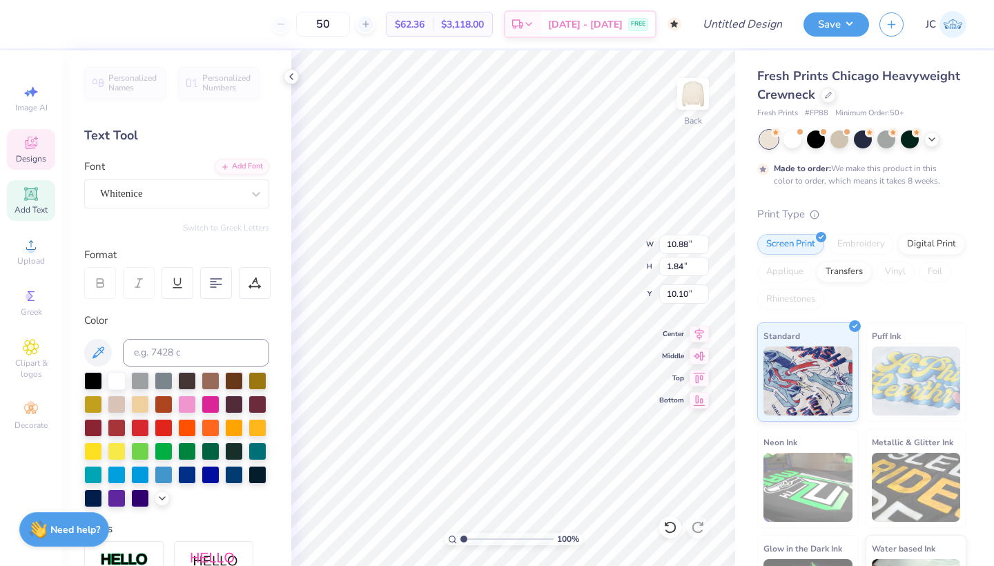
scroll to position [0, 3]
type textarea "Bijoux Boutique"
type textarea "S"
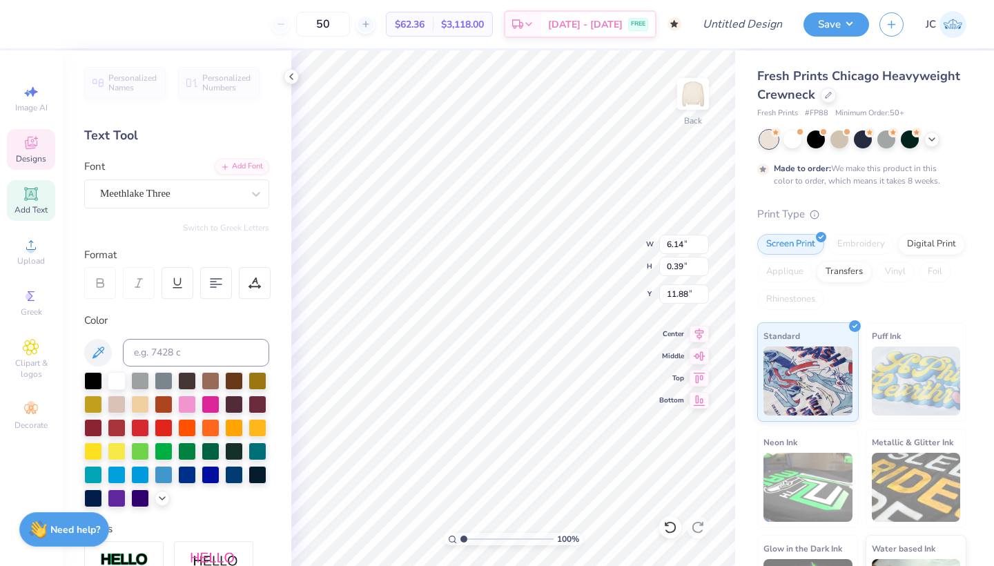
type textarea "Est. 2023"
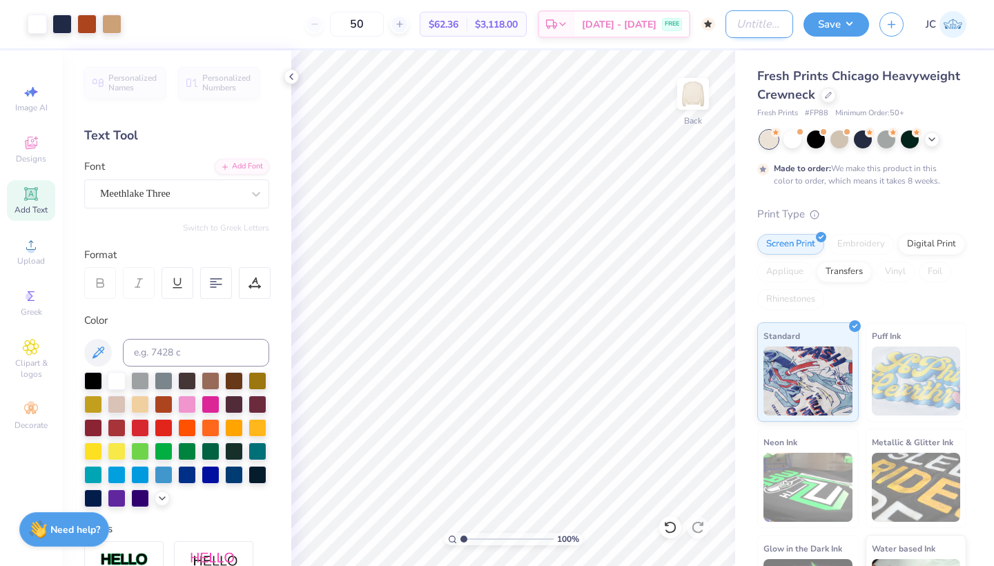
click at [725, 26] on input "Design Title" at bounding box center [759, 24] width 68 height 28
type input "bijoux crew 2"
click at [840, 23] on button "Save" at bounding box center [836, 22] width 66 height 24
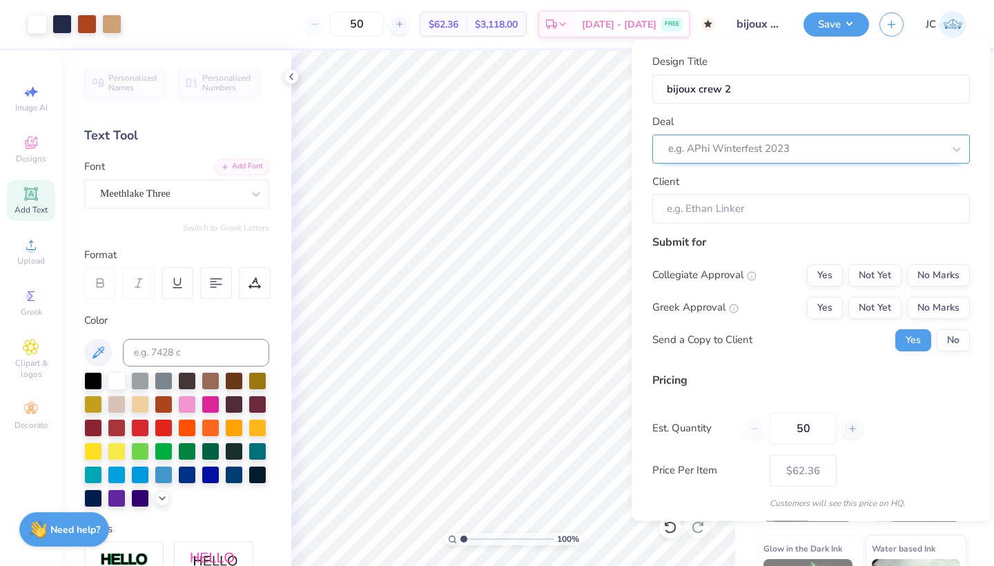
click at [772, 145] on div "e.g. APhi Winterfest 2023" at bounding box center [805, 149] width 275 height 16
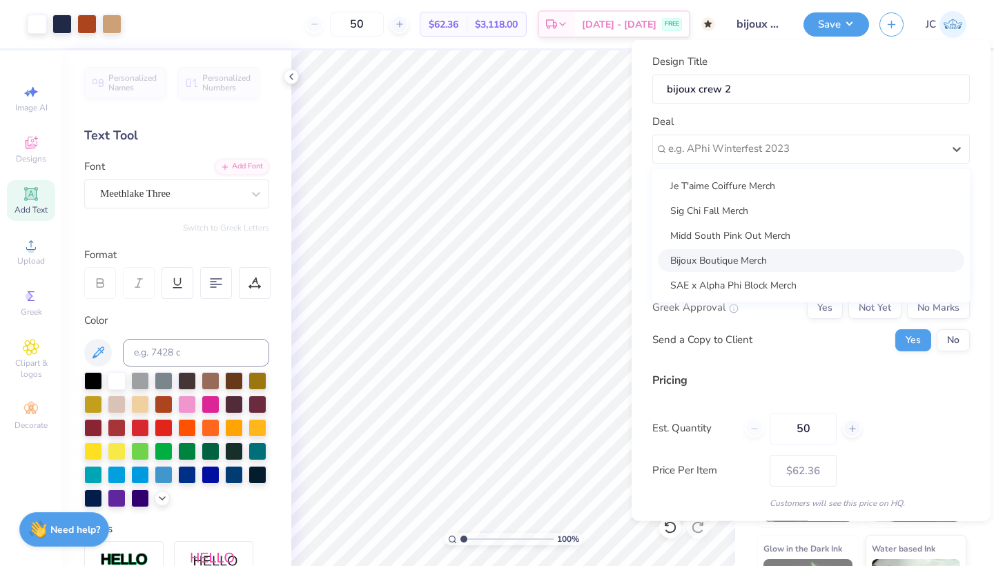
click at [740, 252] on div "Bijoux Boutique Merch" at bounding box center [811, 259] width 306 height 23
type input "[PERSON_NAME]"
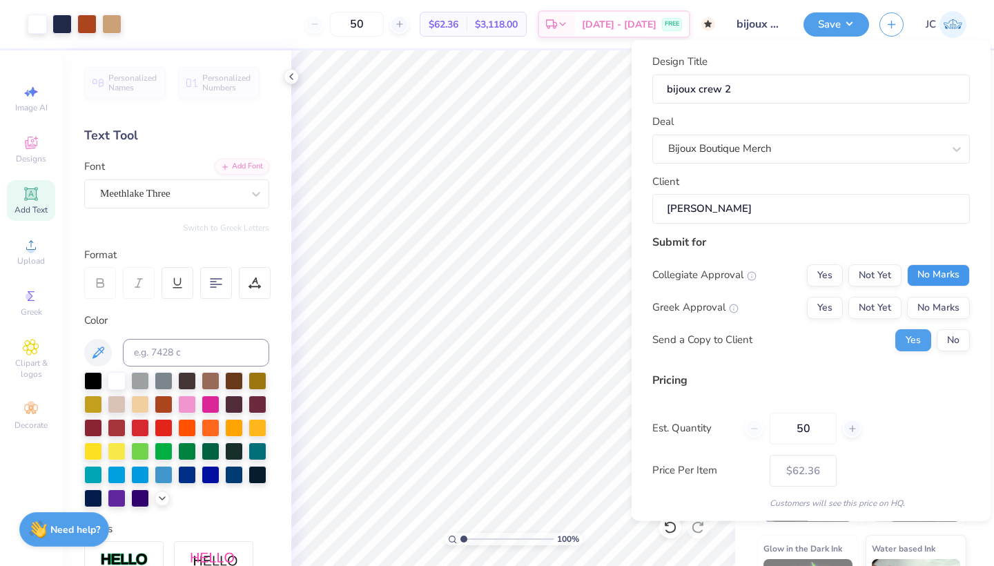
click at [921, 276] on button "No Marks" at bounding box center [938, 275] width 63 height 22
click at [928, 311] on button "No Marks" at bounding box center [938, 307] width 63 height 22
type input "$62.36"
click at [957, 340] on button "No" at bounding box center [952, 339] width 33 height 22
click at [807, 429] on input "50" at bounding box center [802, 428] width 67 height 32
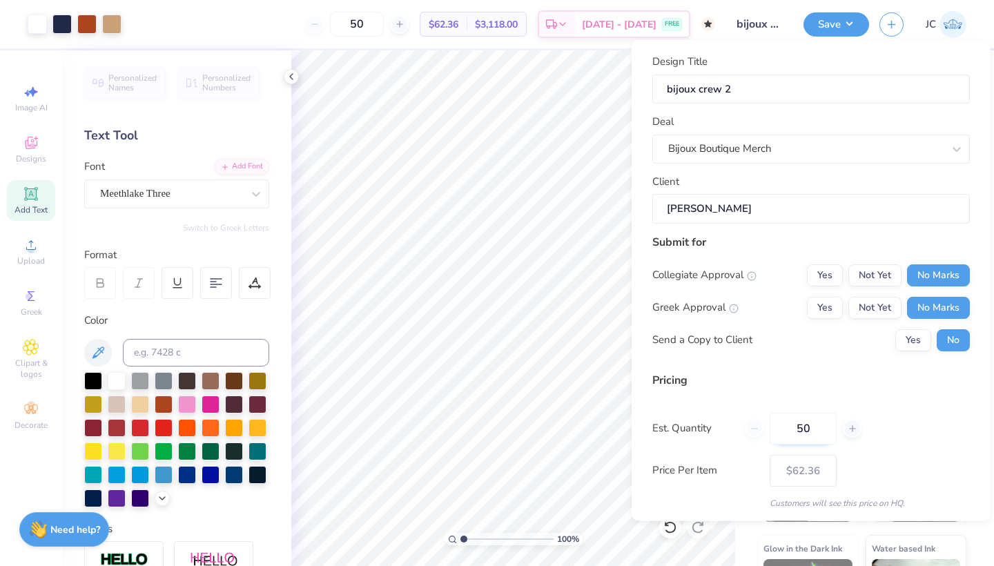
click at [807, 429] on input "50" at bounding box center [802, 428] width 67 height 32
type input "8"
type input "50"
click at [933, 410] on div "Pricing Est. Quantity 50 The quantity you have entered is below the minimum ord…" at bounding box center [810, 459] width 317 height 177
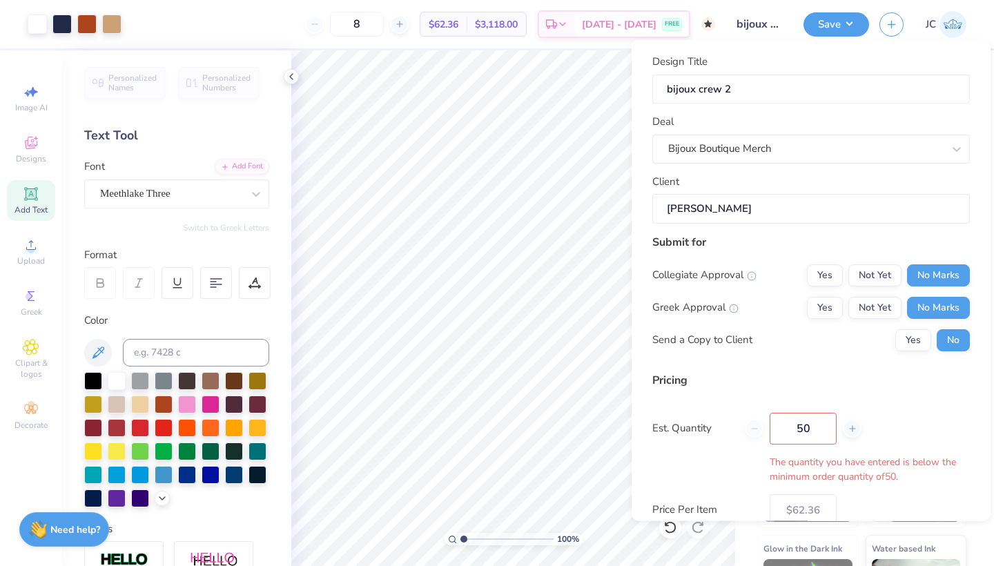
type input "50"
type input "$62.36"
click at [802, 422] on input "50" at bounding box center [802, 428] width 67 height 32
click at [810, 423] on input "50" at bounding box center [802, 428] width 67 height 32
type input "5"
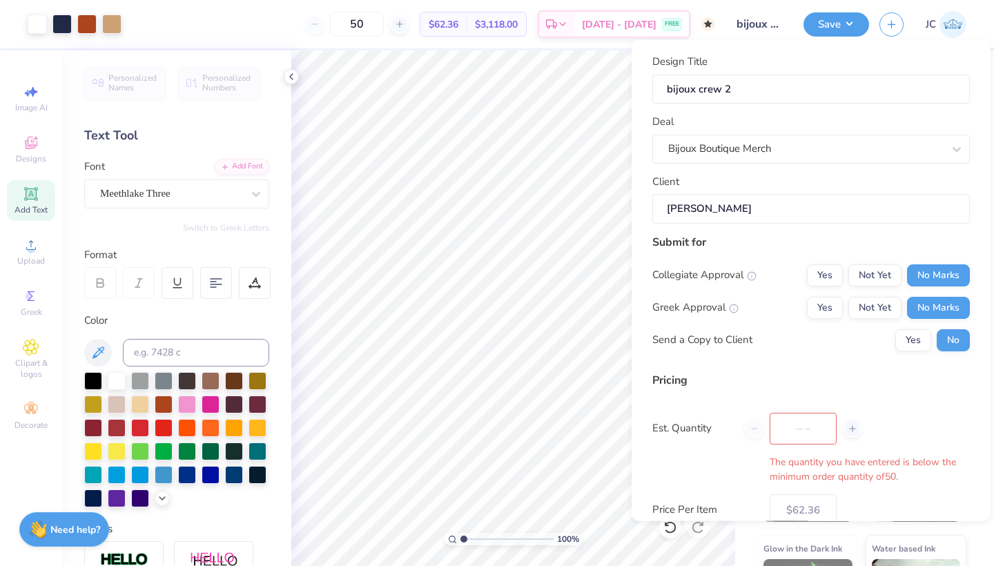
type input "0"
type input "08"
type input "8"
type input "0"
type input "50"
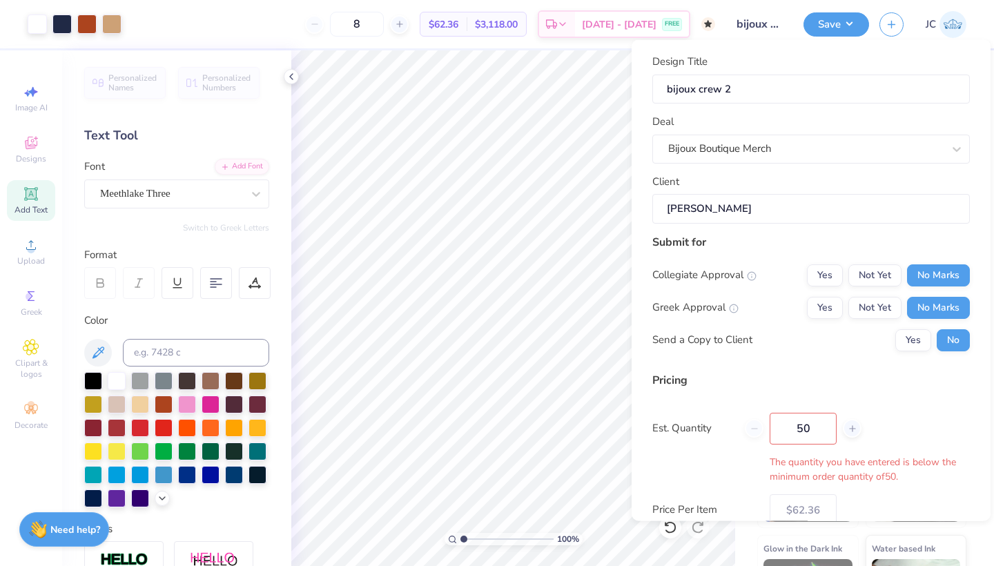
type input "50"
type input "$62.36"
click at [371, 23] on input "50" at bounding box center [357, 24] width 54 height 25
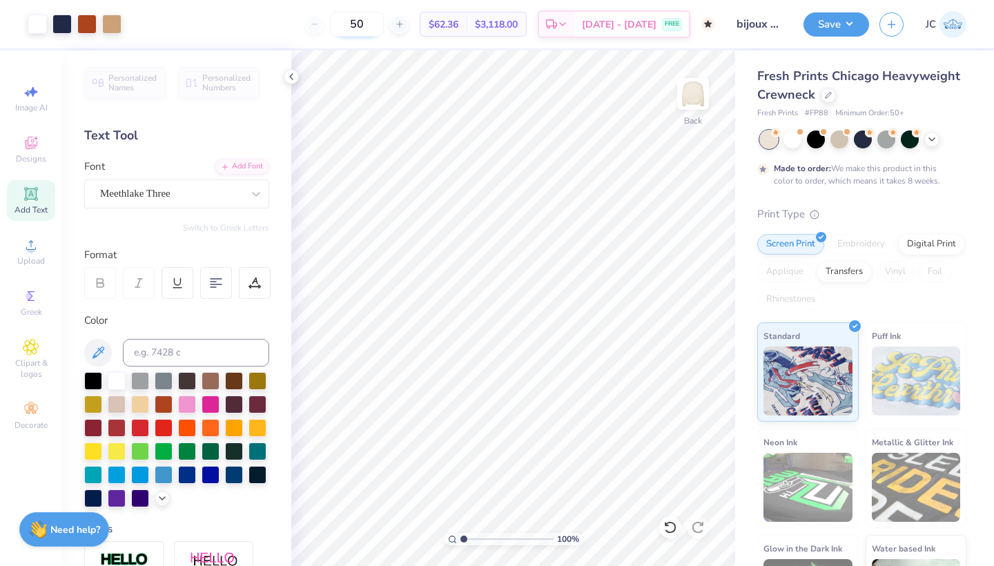
drag, startPoint x: 371, startPoint y: 23, endPoint x: 399, endPoint y: 26, distance: 28.4
click at [384, 26] on input "50" at bounding box center [357, 24] width 54 height 25
type input "50"
click at [841, 27] on button "Save" at bounding box center [836, 22] width 66 height 24
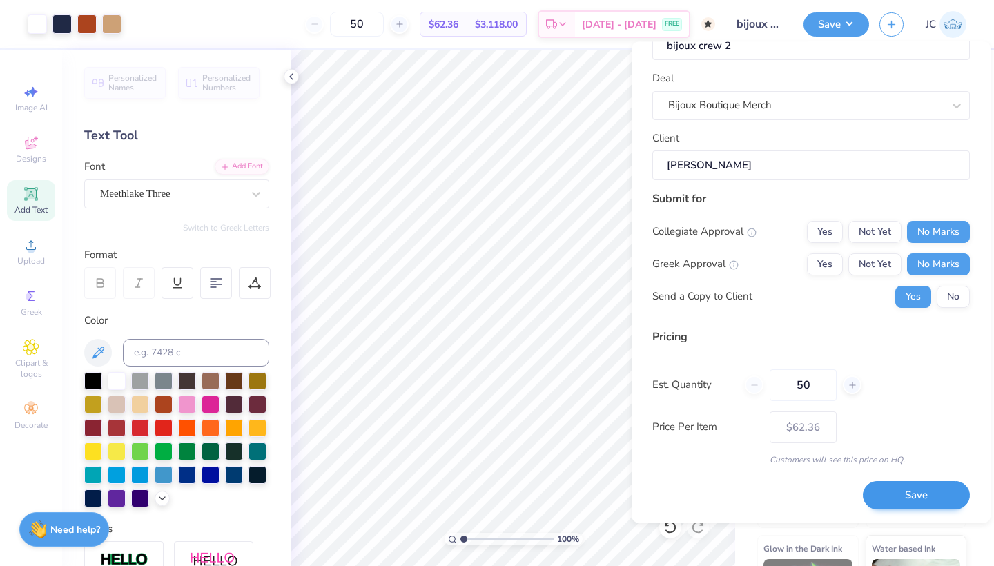
scroll to position [44, 0]
click at [959, 293] on button "No" at bounding box center [952, 297] width 33 height 22
click at [912, 491] on button "Save" at bounding box center [916, 496] width 107 height 28
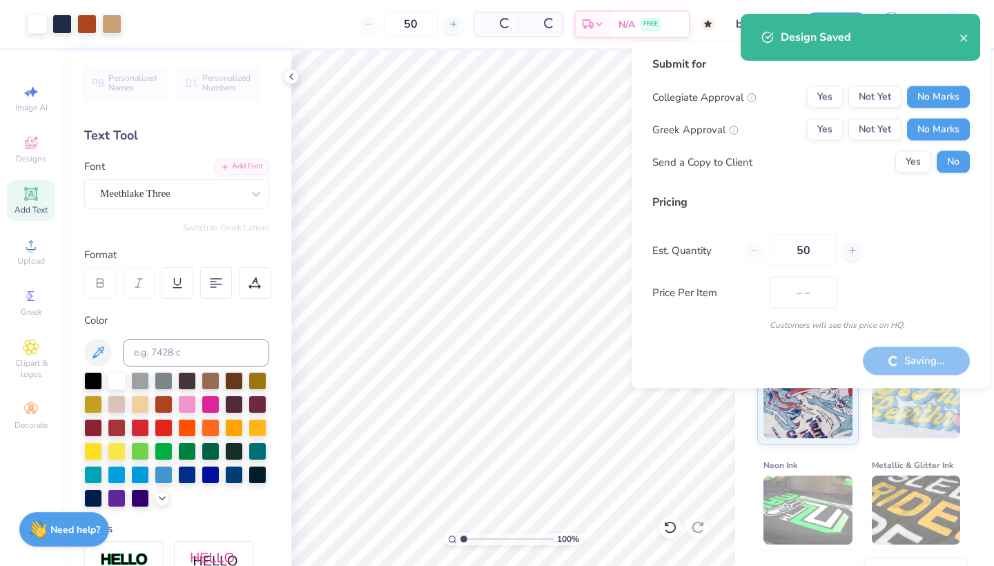
type input "$62.36"
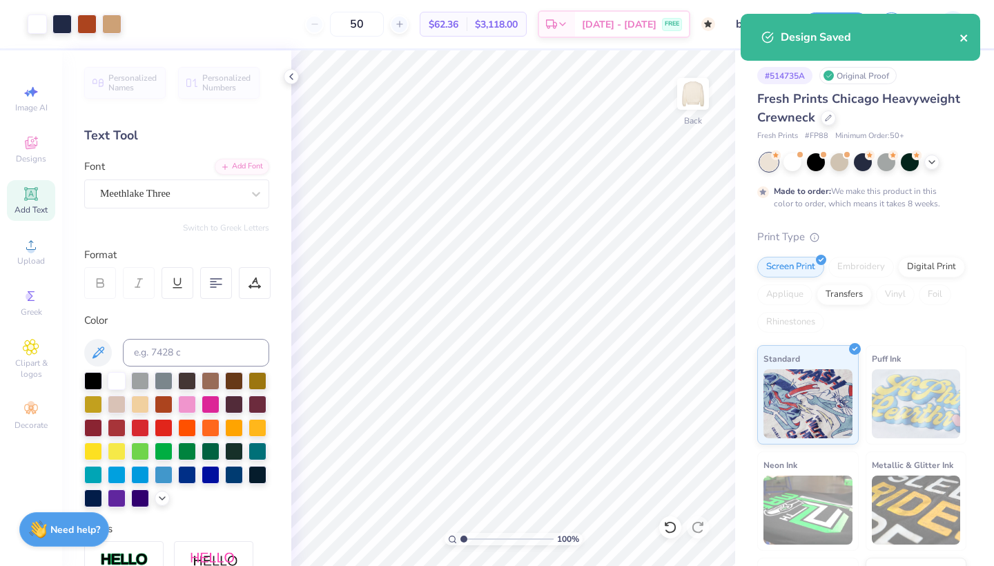
click at [965, 37] on icon "close" at bounding box center [963, 38] width 7 height 7
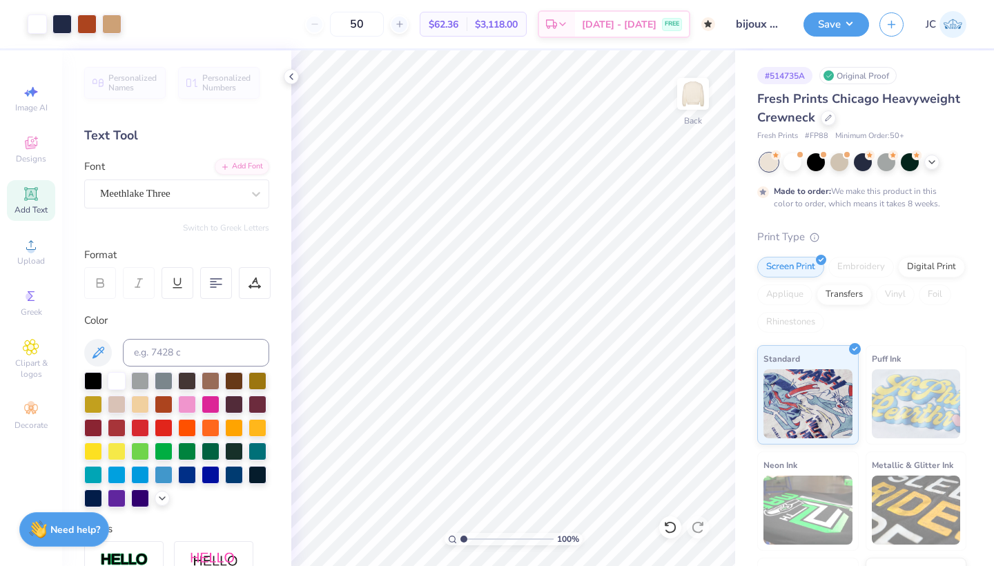
click at [895, 20] on div "Design Saved" at bounding box center [860, 42] width 245 height 63
click at [895, 23] on icon "button" at bounding box center [891, 23] width 12 height 12
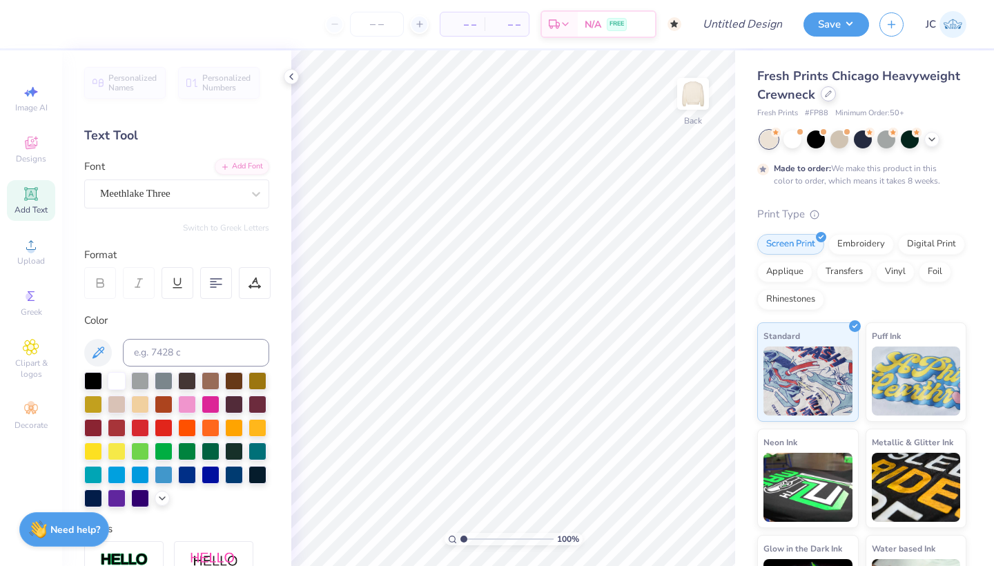
click at [825, 97] on icon at bounding box center [828, 94] width 6 height 6
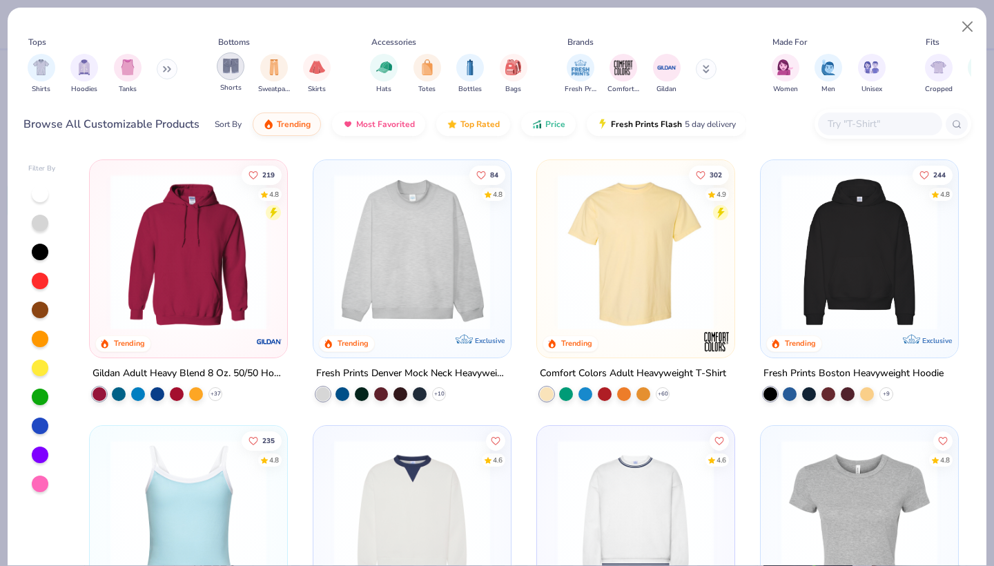
click at [227, 70] on img "filter for Shorts" at bounding box center [231, 66] width 16 height 16
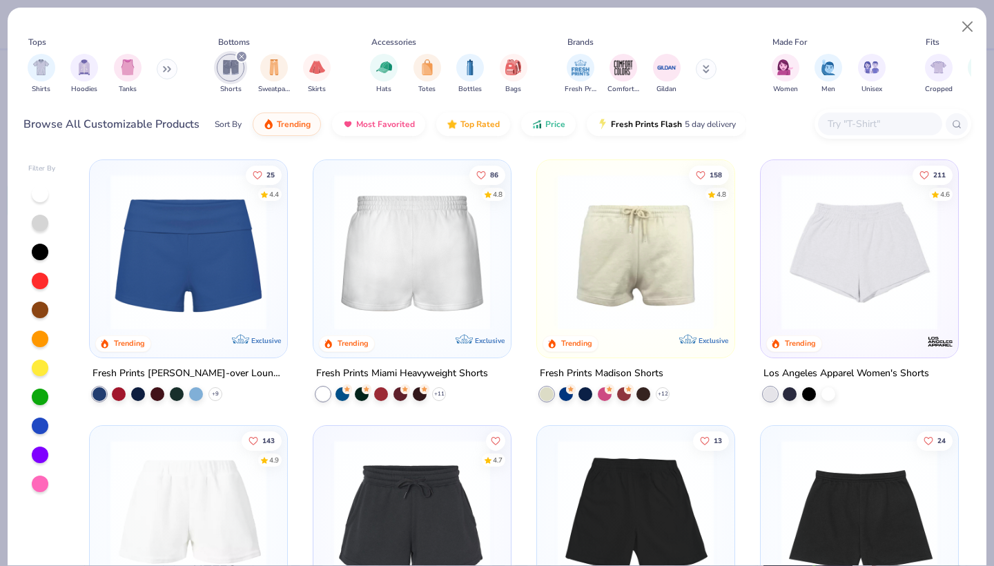
scroll to position [51, 0]
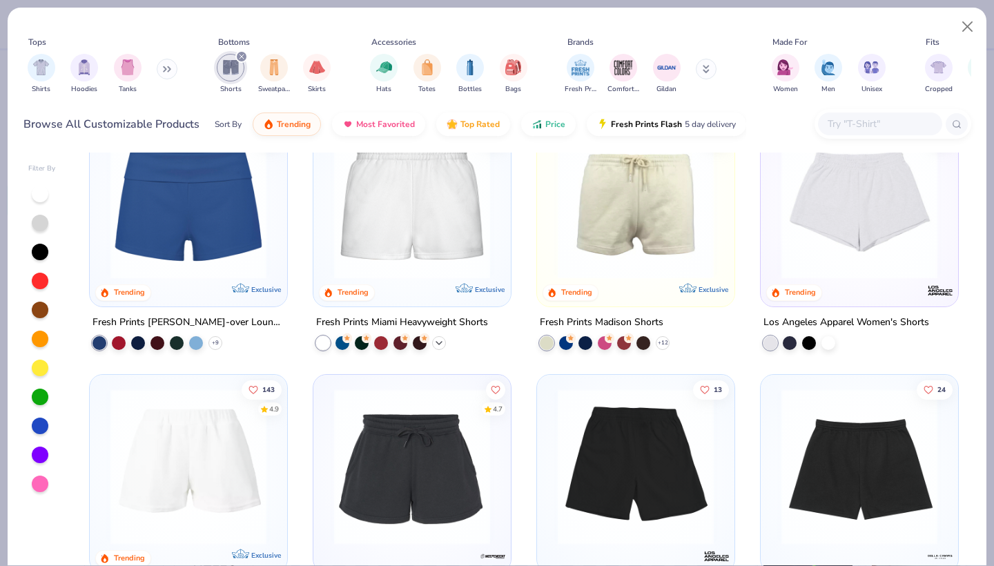
click at [441, 340] on icon at bounding box center [438, 342] width 11 height 11
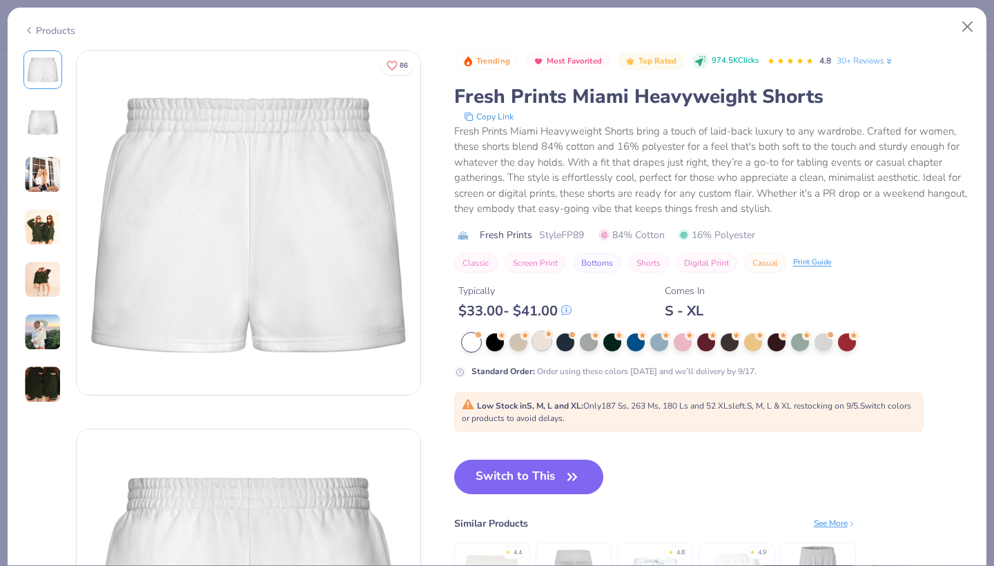
click at [538, 339] on div at bounding box center [542, 341] width 18 height 18
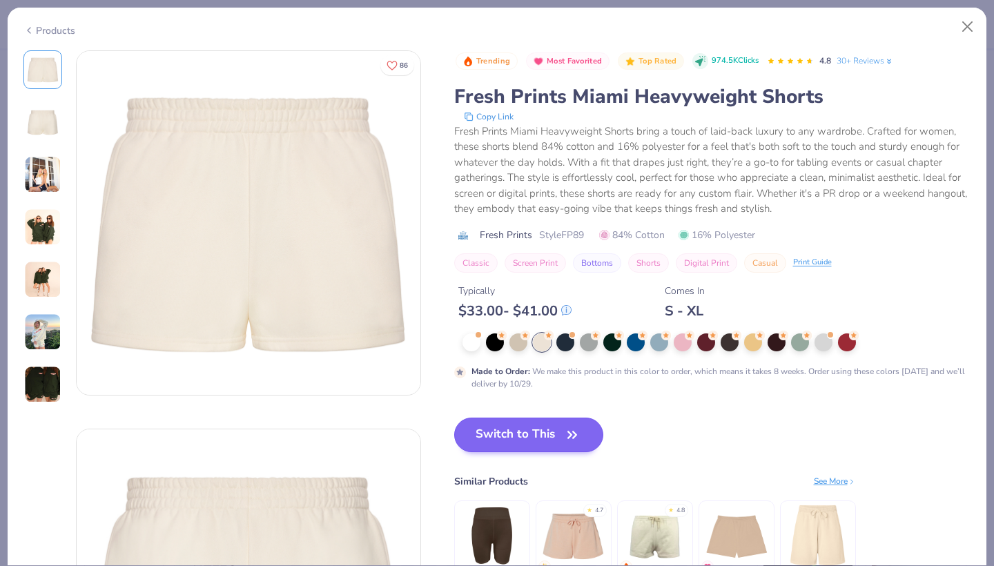
click at [544, 431] on button "Switch to This" at bounding box center [529, 435] width 150 height 35
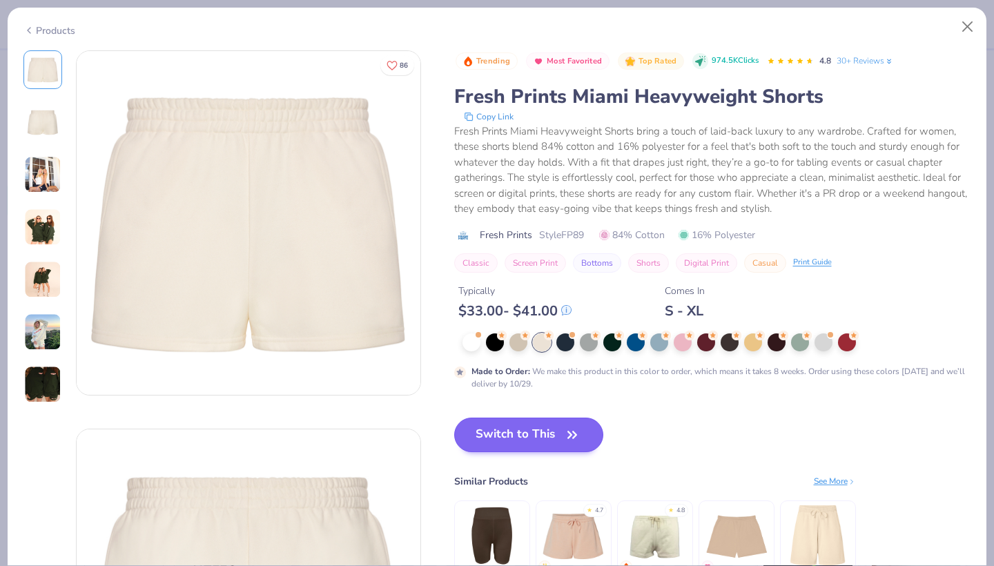
click at [531, 432] on button "Switch to This" at bounding box center [529, 435] width 150 height 35
click at [501, 430] on button "Switch to This" at bounding box center [529, 435] width 150 height 35
click at [569, 429] on icon "button" at bounding box center [571, 434] width 19 height 19
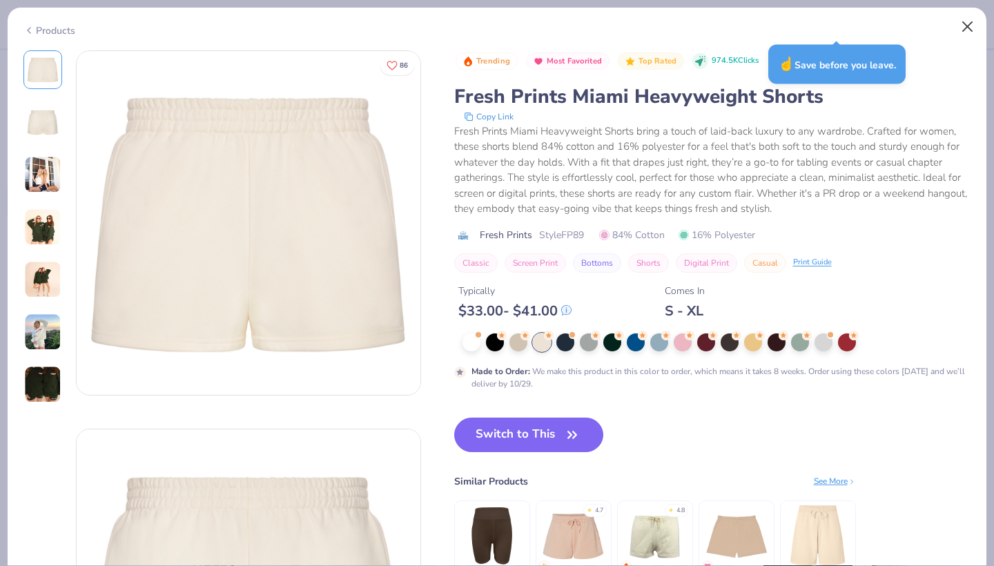
click at [970, 29] on button "Close" at bounding box center [967, 27] width 26 height 26
click at [969, 25] on button "Close" at bounding box center [967, 27] width 26 height 26
click at [971, 28] on button "Close" at bounding box center [967, 27] width 26 height 26
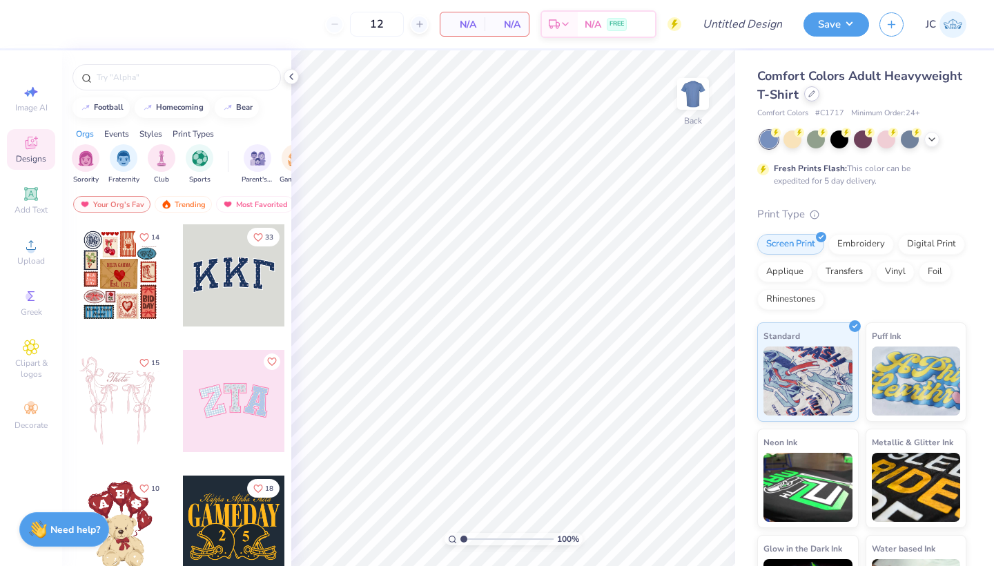
click at [812, 95] on icon at bounding box center [811, 93] width 7 height 7
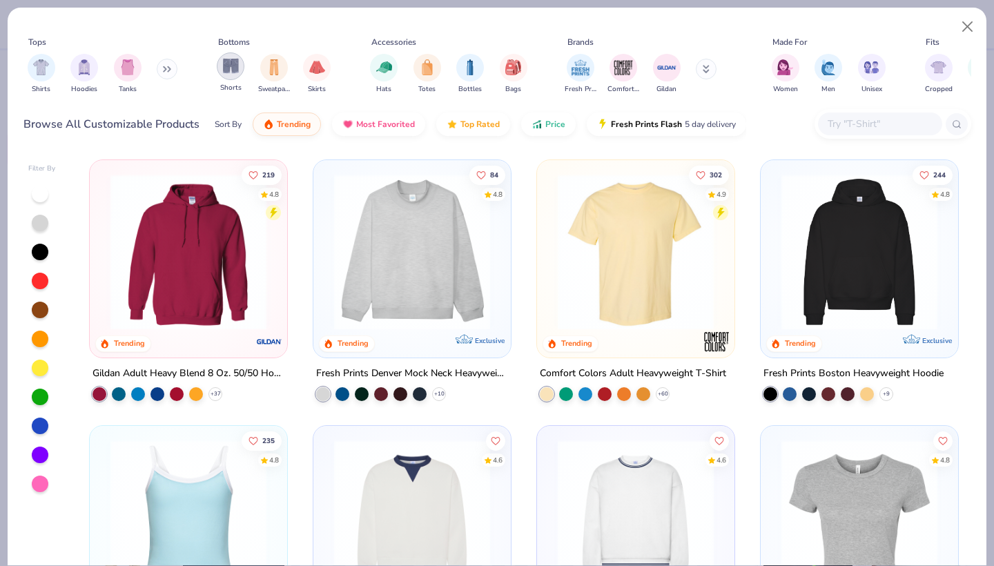
click at [225, 69] on img "filter for Shorts" at bounding box center [231, 66] width 16 height 16
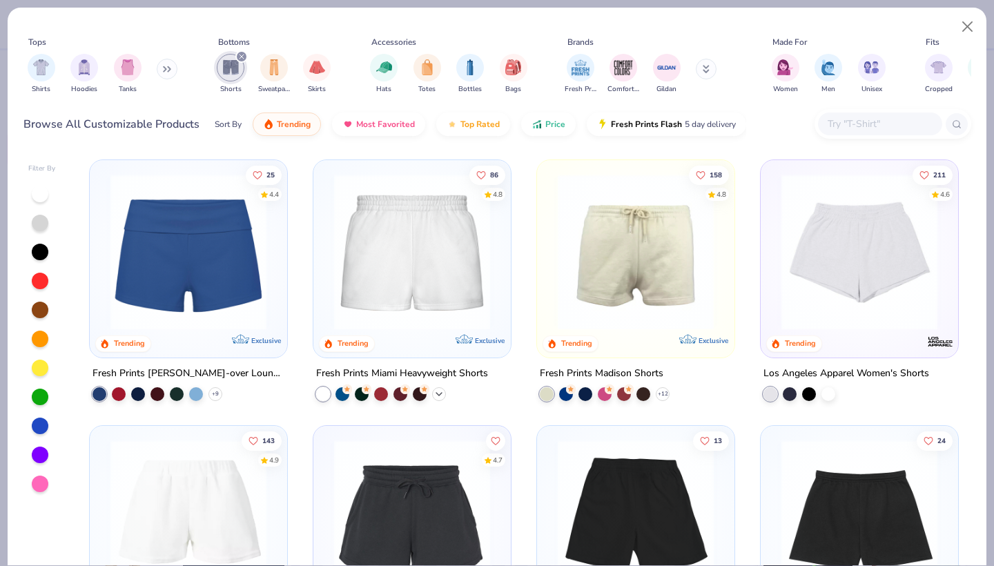
click at [441, 393] on icon at bounding box center [438, 394] width 11 height 11
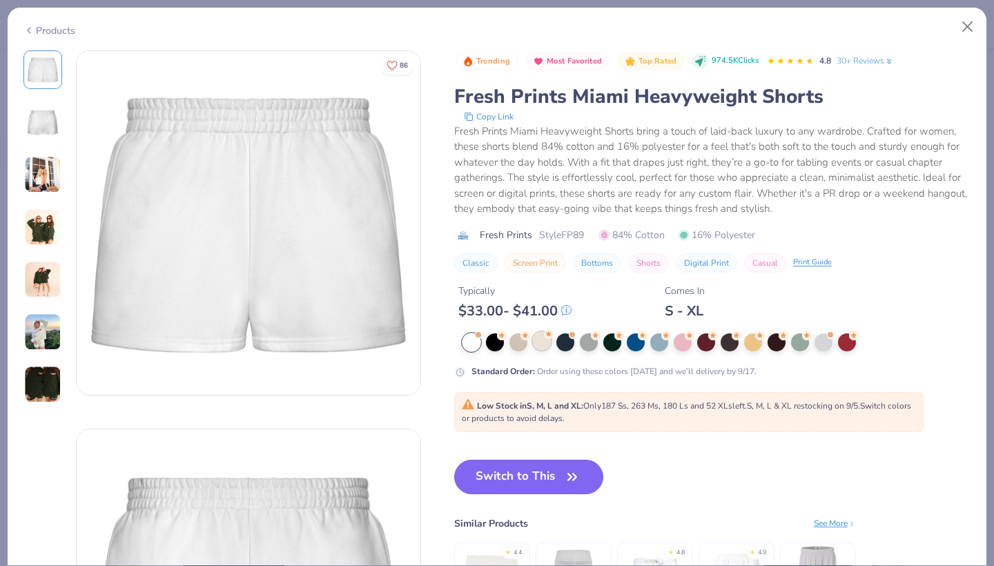
click at [542, 343] on div at bounding box center [542, 341] width 18 height 18
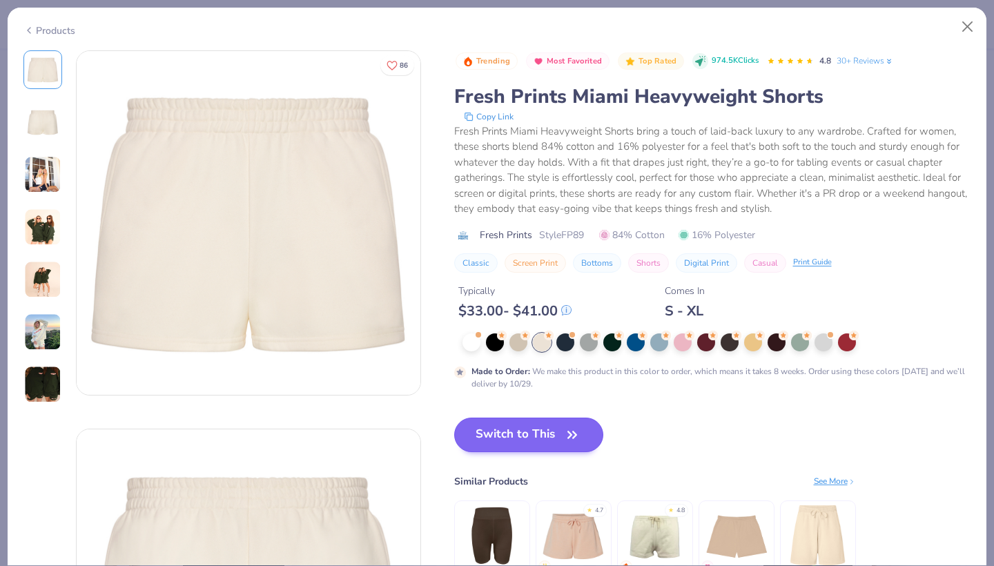
click at [559, 438] on button "Switch to This" at bounding box center [529, 435] width 150 height 35
type input "50"
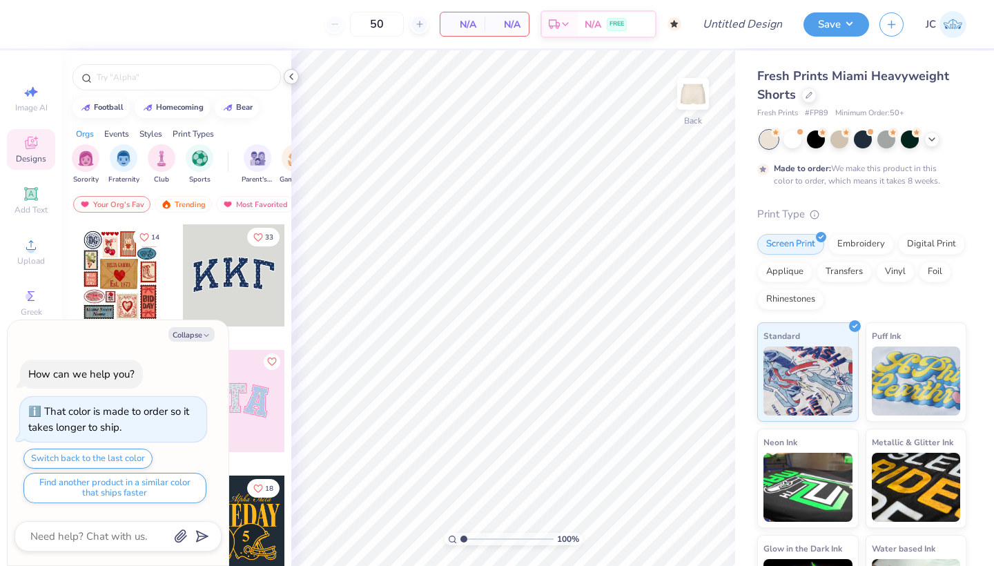
click at [289, 76] on icon at bounding box center [291, 76] width 11 height 11
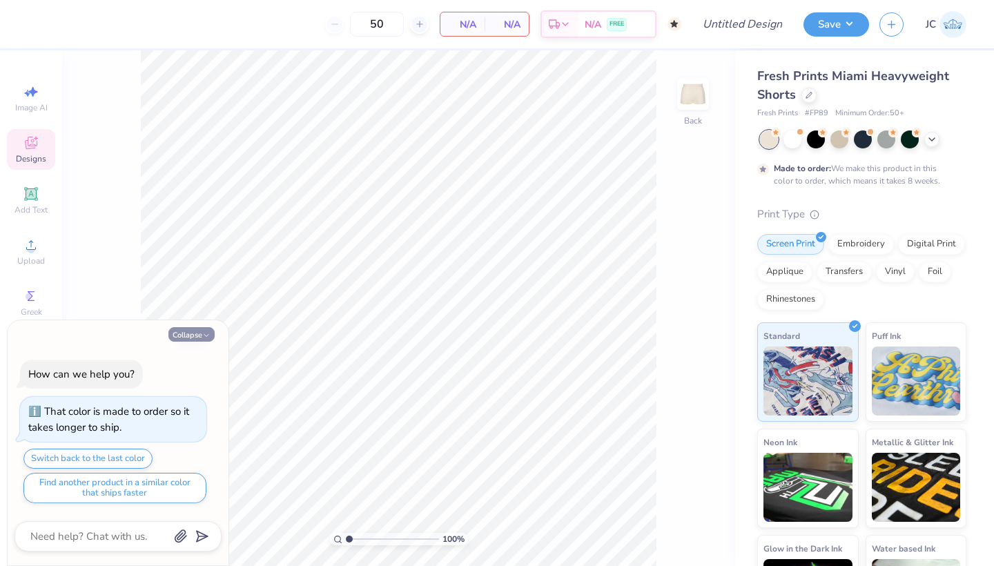
click at [197, 334] on button "Collapse" at bounding box center [191, 334] width 46 height 14
type textarea "x"
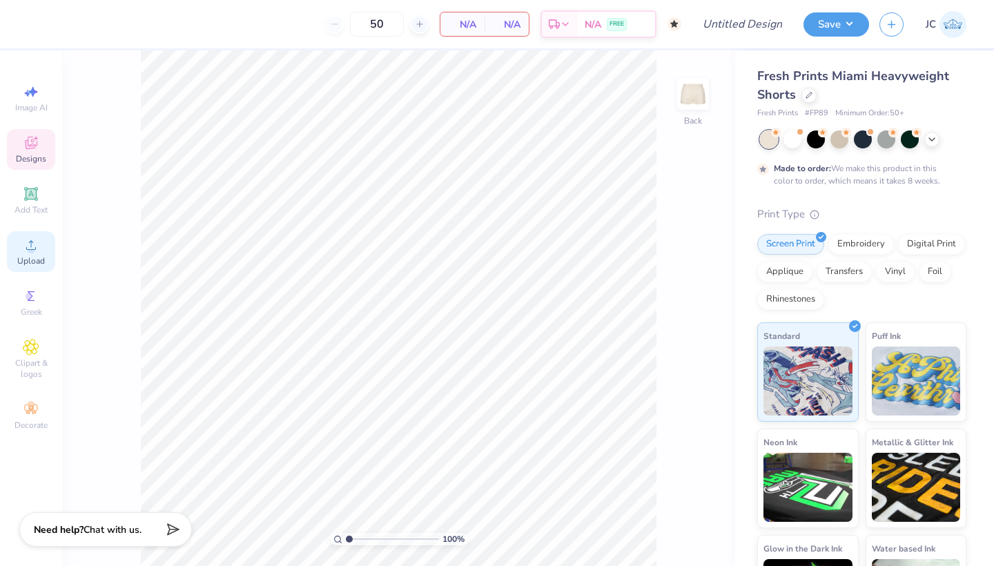
click at [25, 244] on icon at bounding box center [31, 245] width 17 height 17
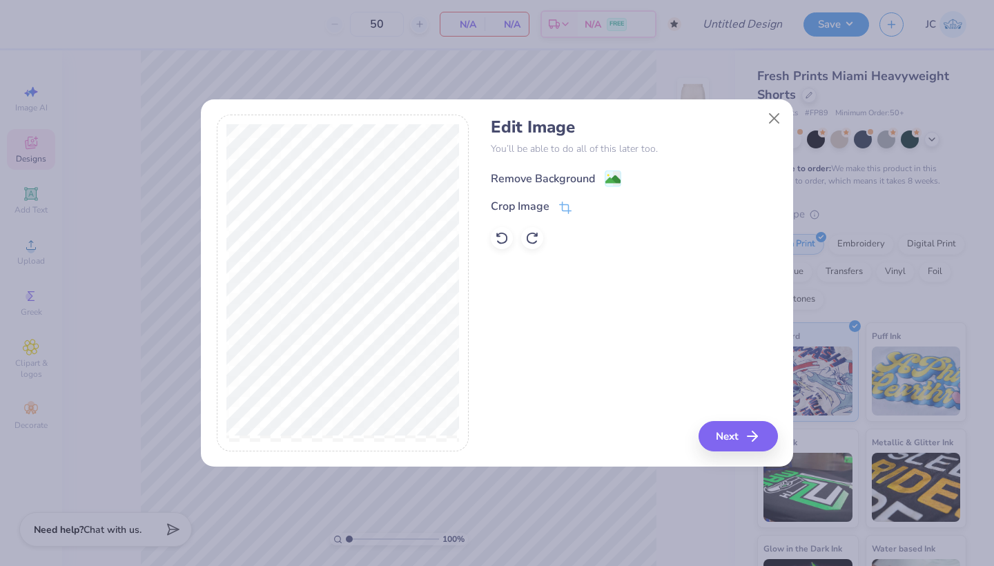
click at [614, 177] on image at bounding box center [612, 179] width 15 height 15
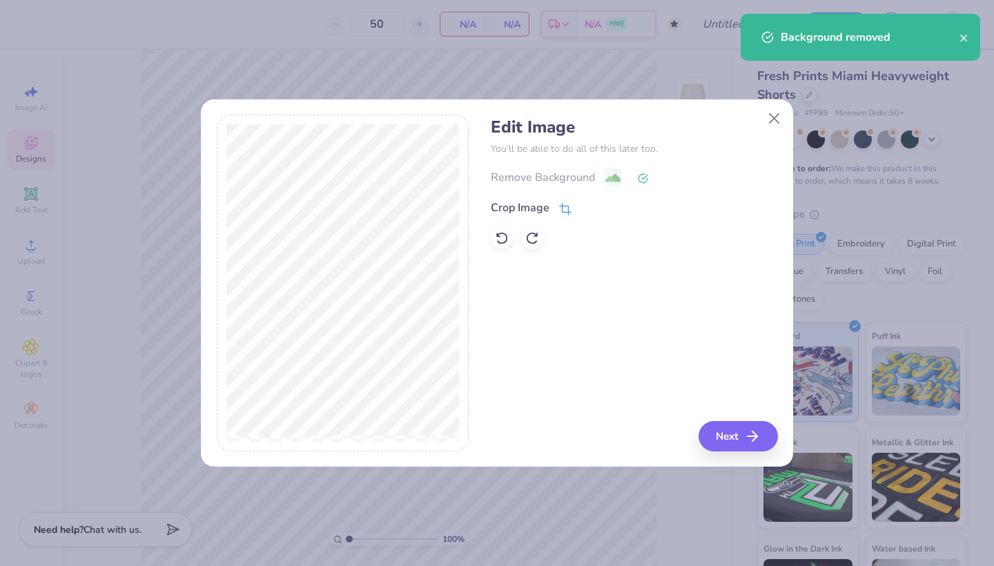
click at [565, 203] on icon at bounding box center [565, 209] width 12 height 12
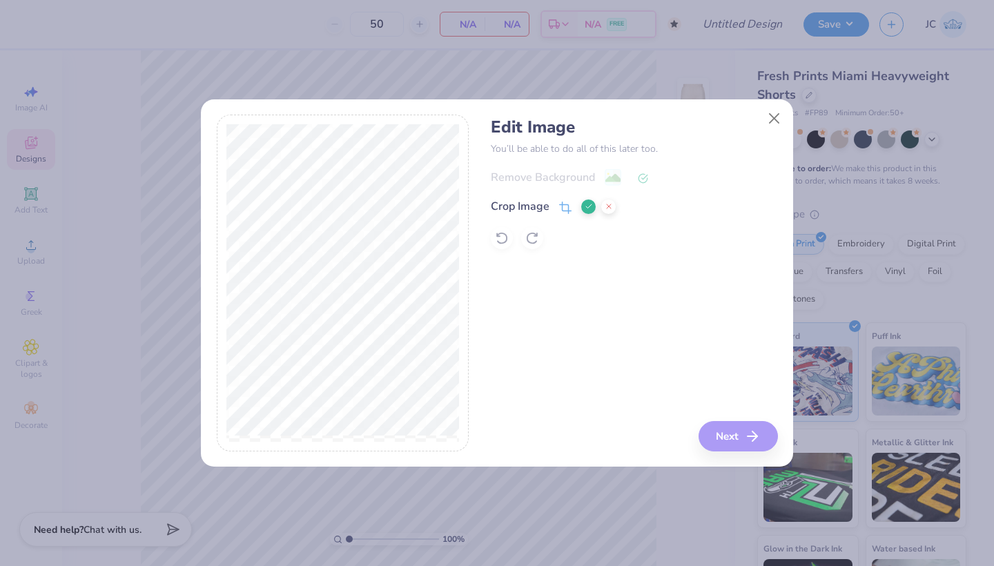
click at [467, 259] on div at bounding box center [343, 283] width 253 height 337
click at [723, 435] on div "Edit Image You’ll be able to do all of this later too. Remove Background Crop I…" at bounding box center [634, 283] width 286 height 337
click at [585, 204] on icon at bounding box center [589, 206] width 8 height 8
click at [724, 430] on button "Next" at bounding box center [739, 436] width 79 height 30
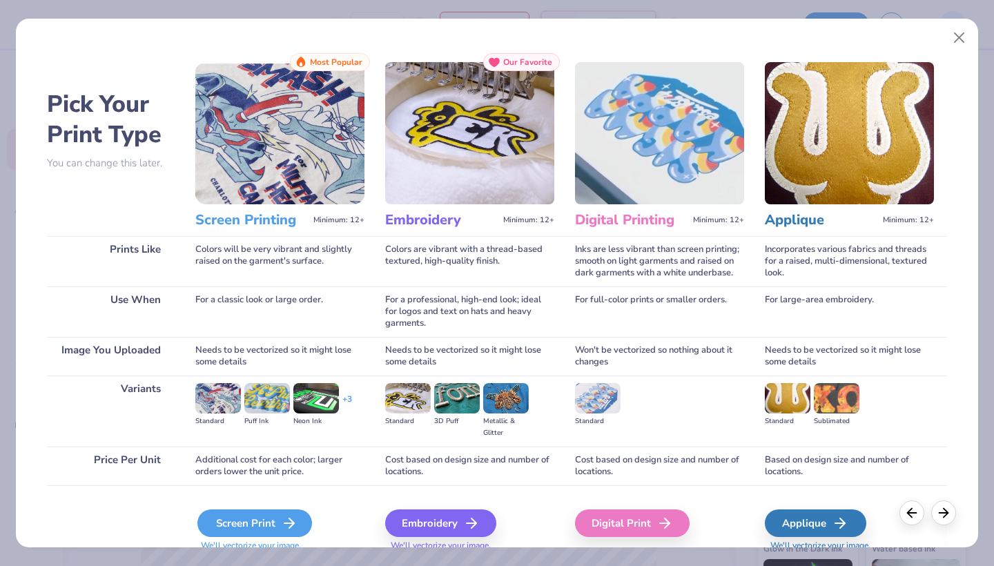
click at [267, 517] on div "Screen Print" at bounding box center [254, 523] width 115 height 28
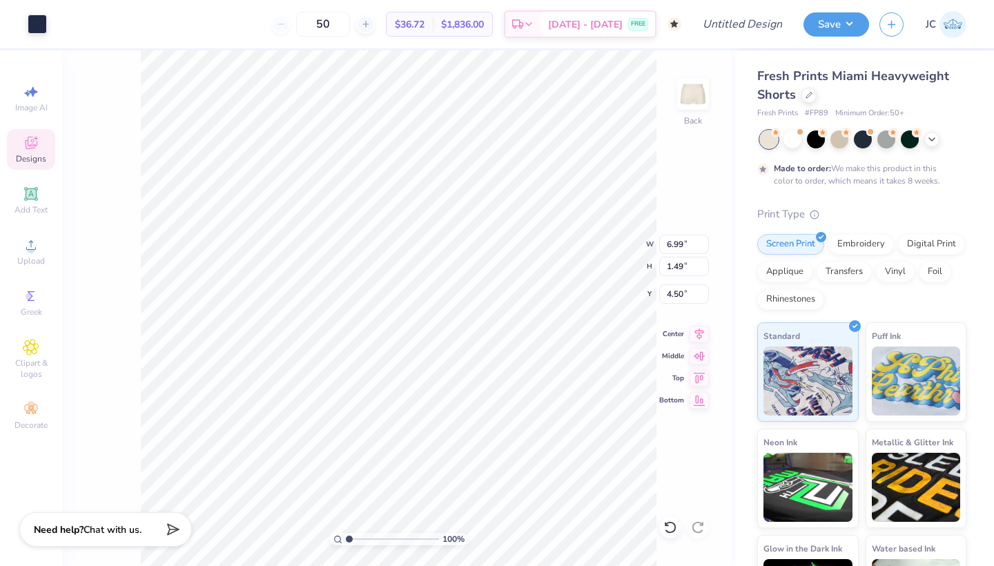
type input "4.55"
type input "0.97"
type input "5.02"
type input "4.88"
type input "1.04"
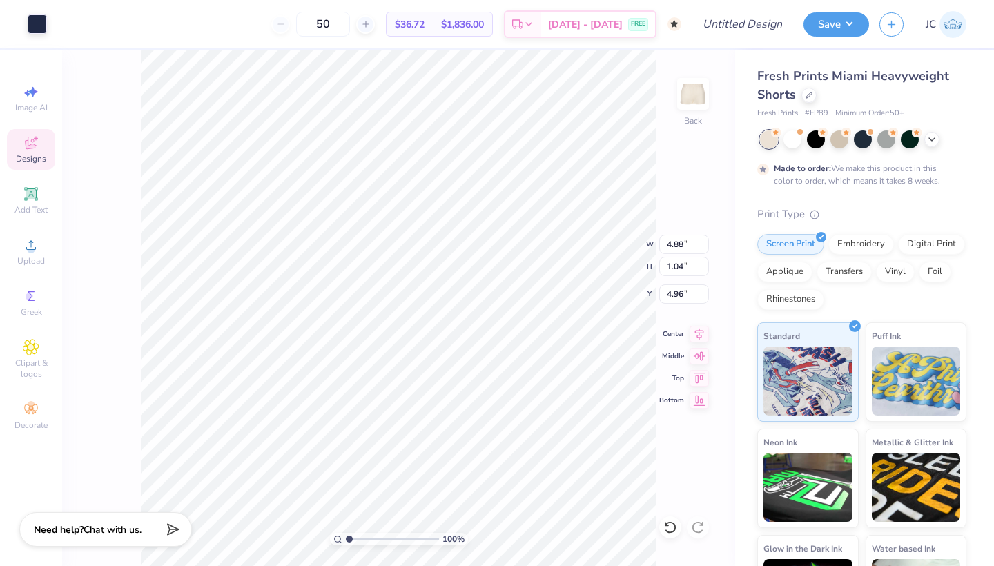
type input "8.96"
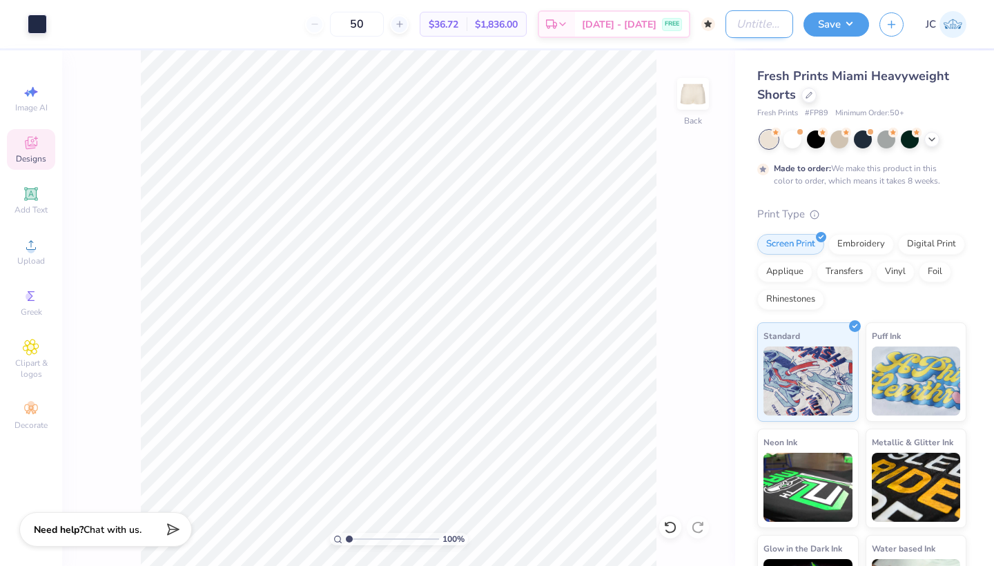
click at [763, 26] on input "Design Title" at bounding box center [759, 24] width 68 height 28
type input "bijoux shorts 2"
click at [848, 22] on button "Save" at bounding box center [836, 22] width 66 height 24
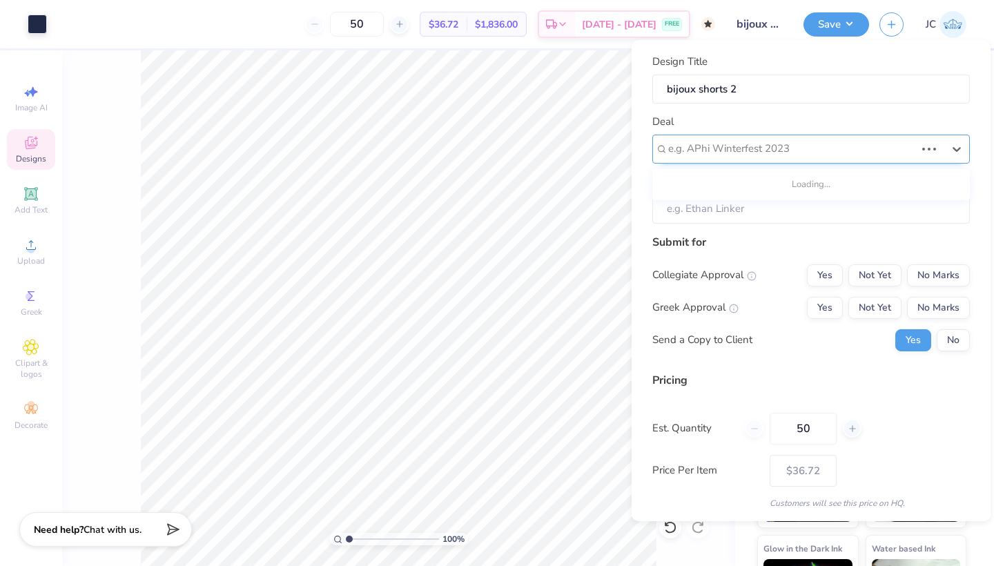
click at [794, 146] on div at bounding box center [791, 148] width 247 height 19
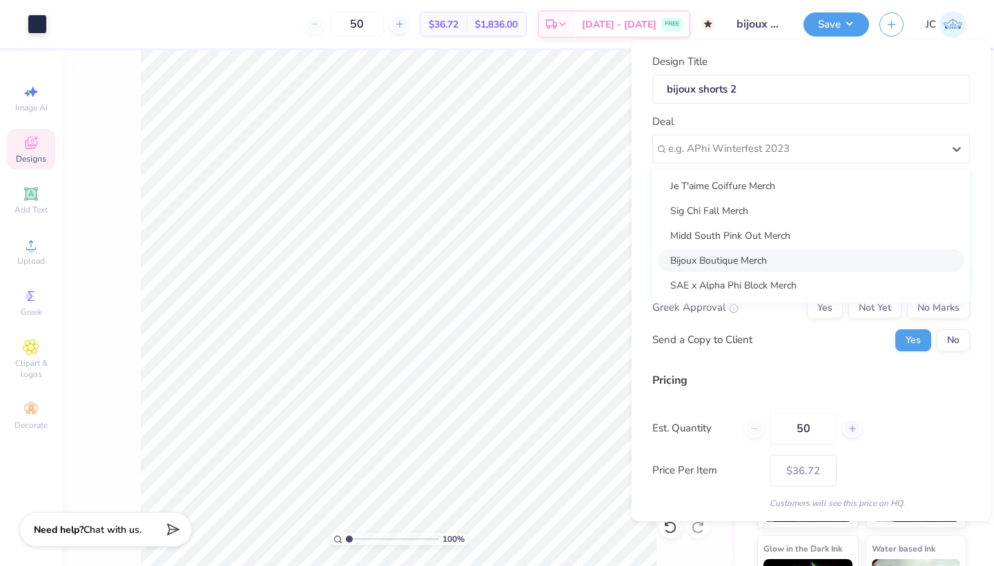
click at [747, 260] on div "Bijoux Boutique Merch" at bounding box center [811, 260] width 306 height 23
type input "[PERSON_NAME]"
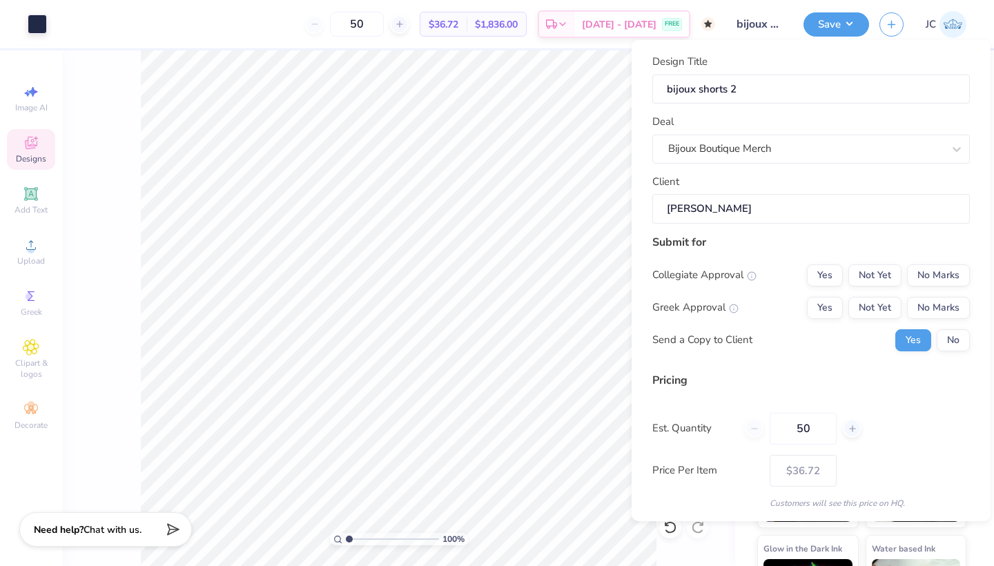
click at [944, 288] on div "Collegiate Approval Yes Not Yet No Marks Greek Approval Yes Not Yet No Marks Se…" at bounding box center [810, 307] width 317 height 87
click at [944, 305] on button "No Marks" at bounding box center [938, 308] width 63 height 22
click at [947, 333] on button "No" at bounding box center [952, 340] width 33 height 22
click at [943, 275] on button "No Marks" at bounding box center [938, 275] width 63 height 22
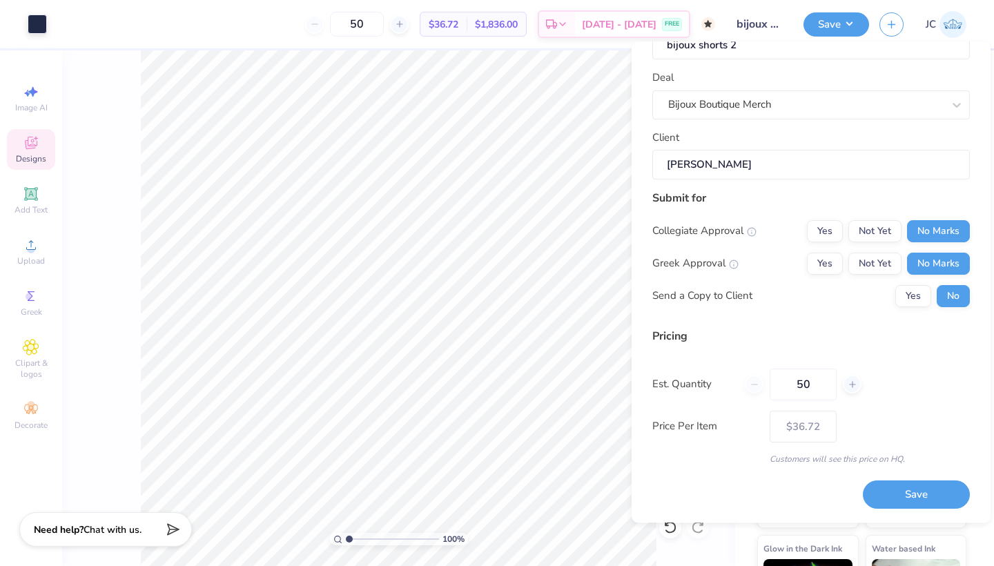
scroll to position [44, 0]
click at [921, 512] on div "Design Title bijoux shorts 2 Deal Bijoux Boutique Merch Client Gwendolyn Esposi…" at bounding box center [810, 282] width 359 height 481
click at [921, 491] on button "Save" at bounding box center [916, 496] width 107 height 28
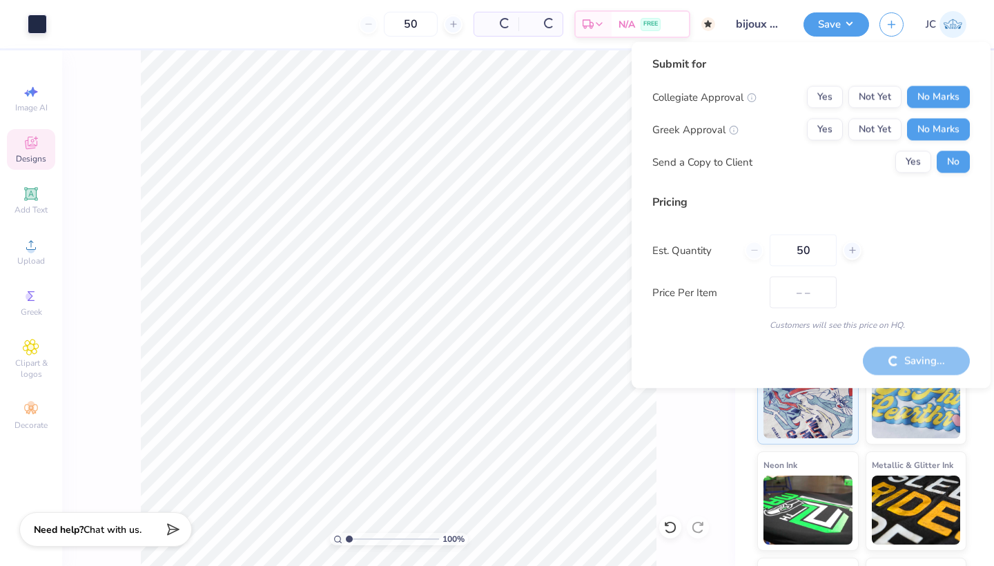
type input "$36.72"
